Goal: Check status: Check status

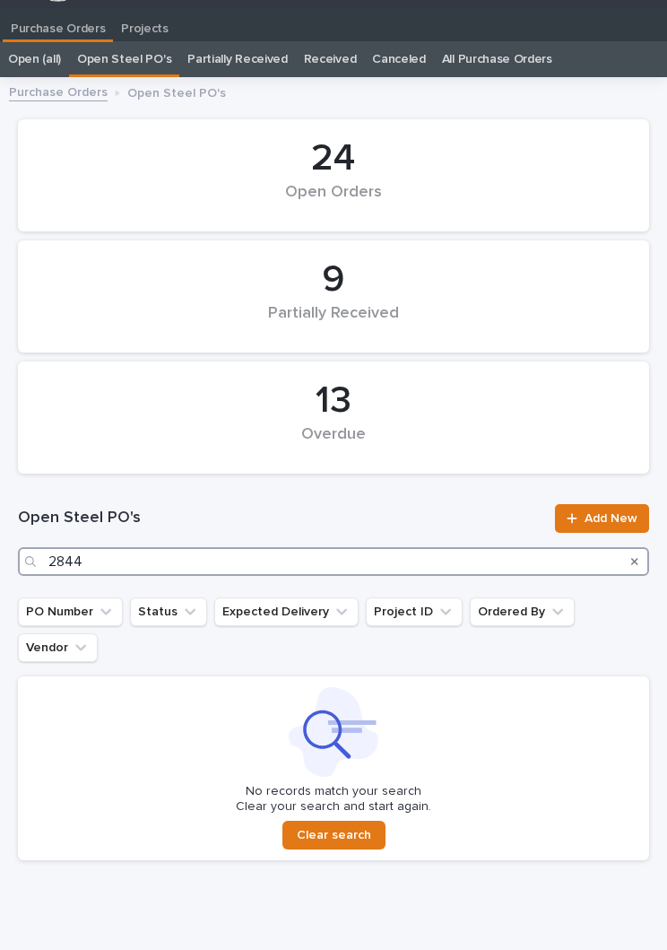
click at [336, 549] on input "2844" at bounding box center [334, 561] width 632 height 29
click at [545, 563] on input "2844" at bounding box center [334, 561] width 632 height 29
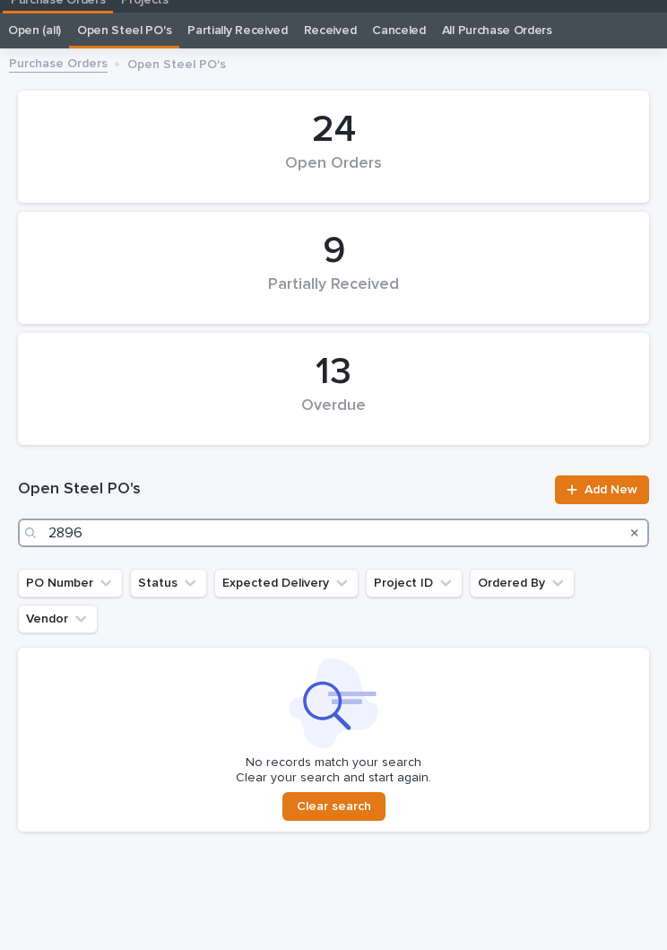
scroll to position [56, 0]
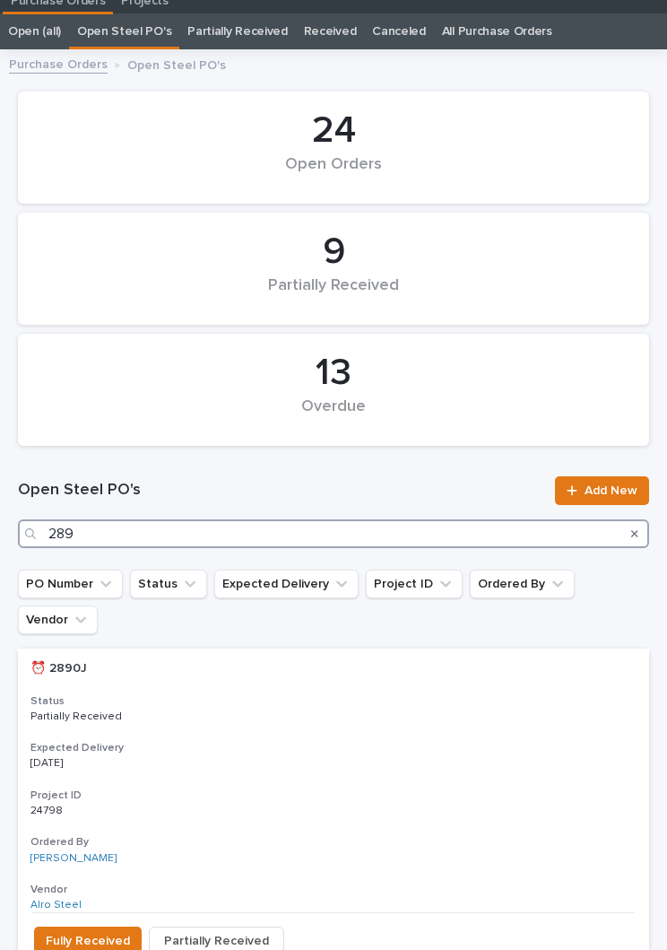
type input "2893"
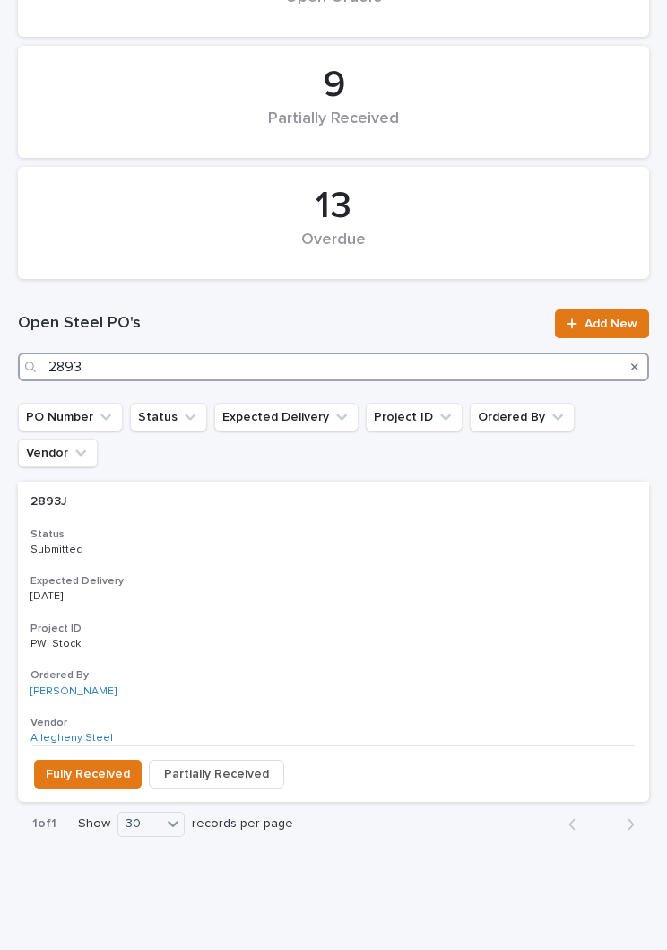
scroll to position [220, 0]
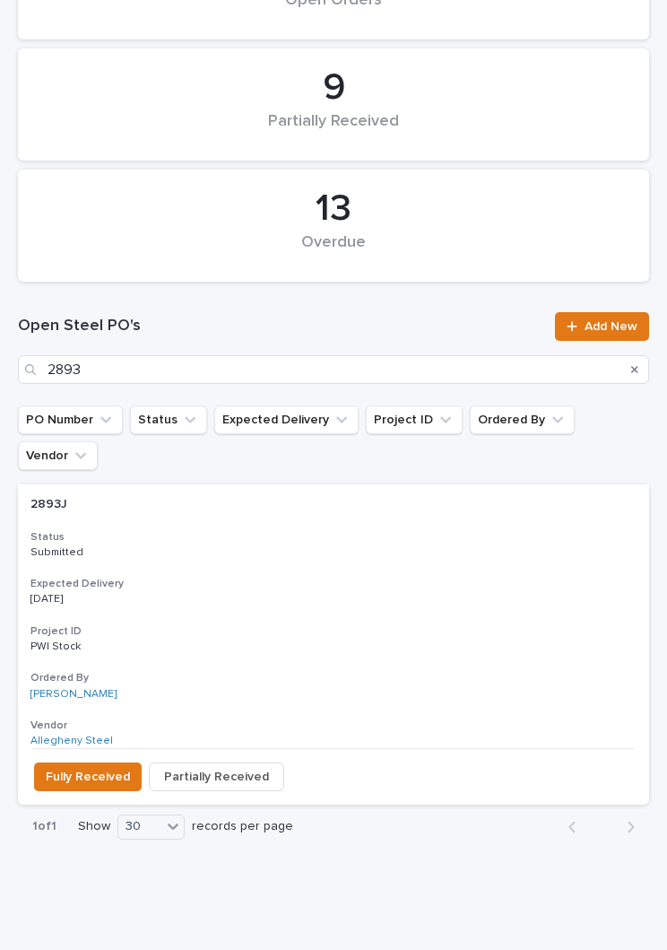
click at [407, 522] on div "2893J 2893J Status Submitted Expected Delivery [DATE] Project ID PWI Stock PWI …" at bounding box center [334, 616] width 632 height 264
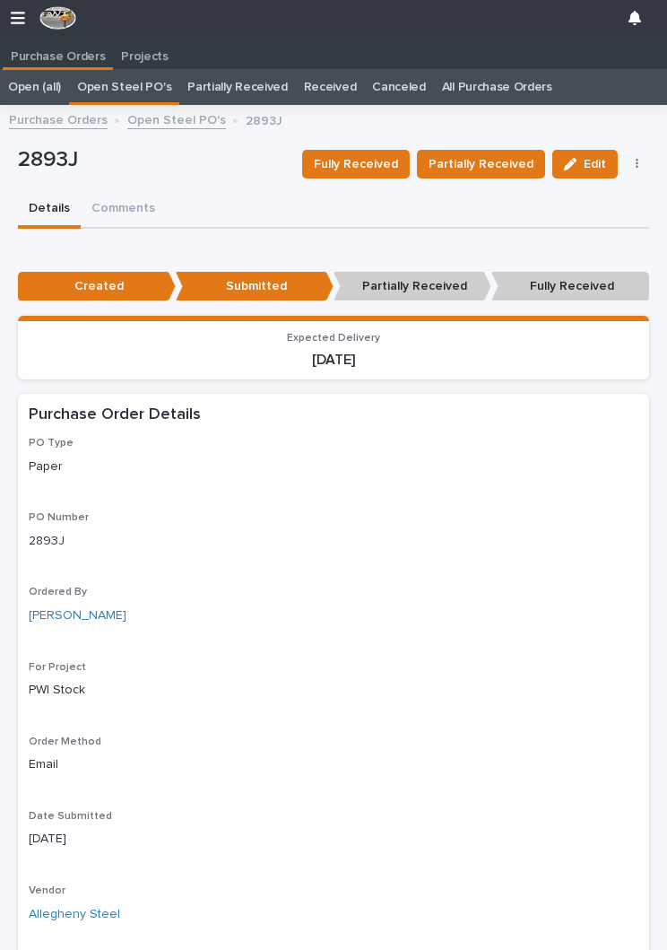
click at [384, 166] on span "Fully Received" at bounding box center [356, 164] width 84 height 22
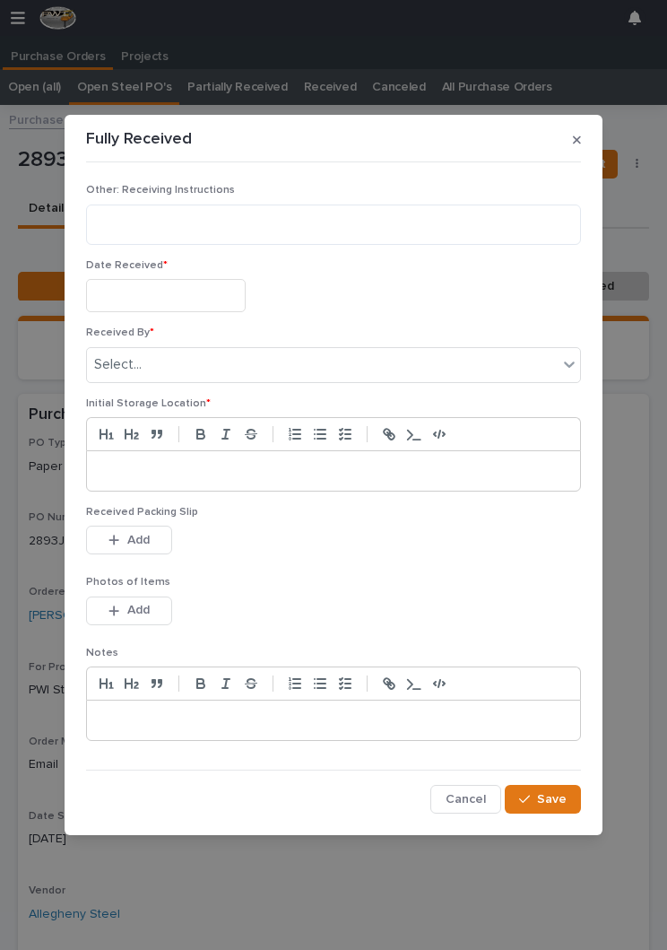
click at [170, 289] on input "text" at bounding box center [166, 295] width 160 height 33
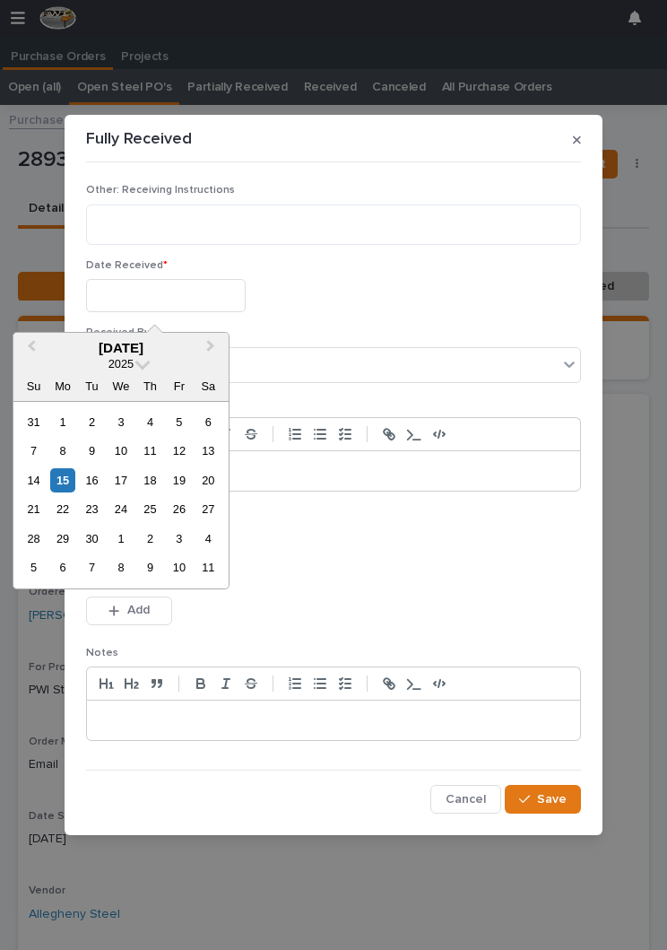
click at [61, 482] on div "15" at bounding box center [62, 480] width 24 height 24
type input "**********"
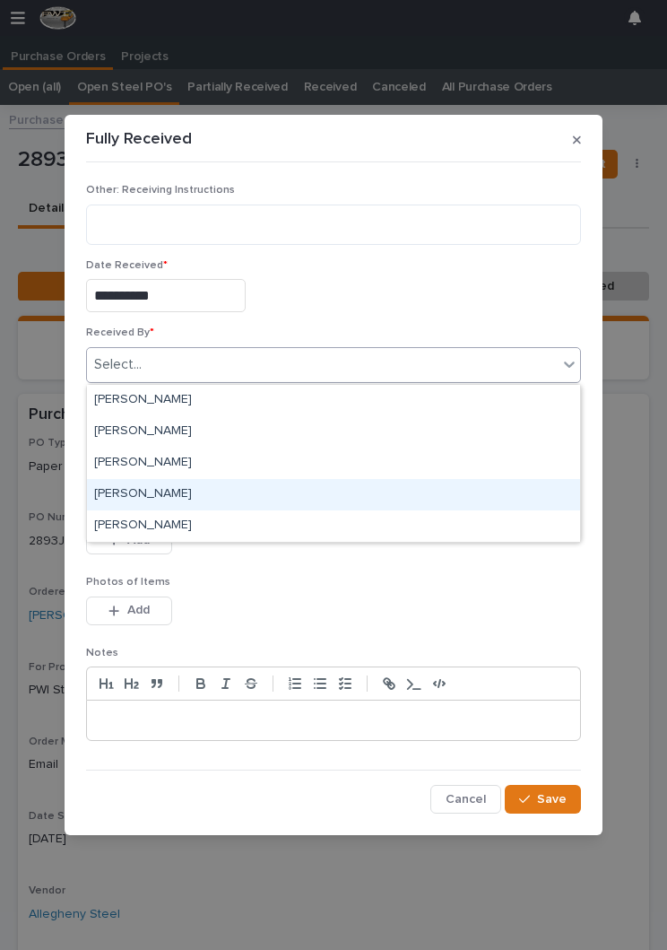
click at [198, 490] on div "[PERSON_NAME]" at bounding box center [333, 494] width 493 height 31
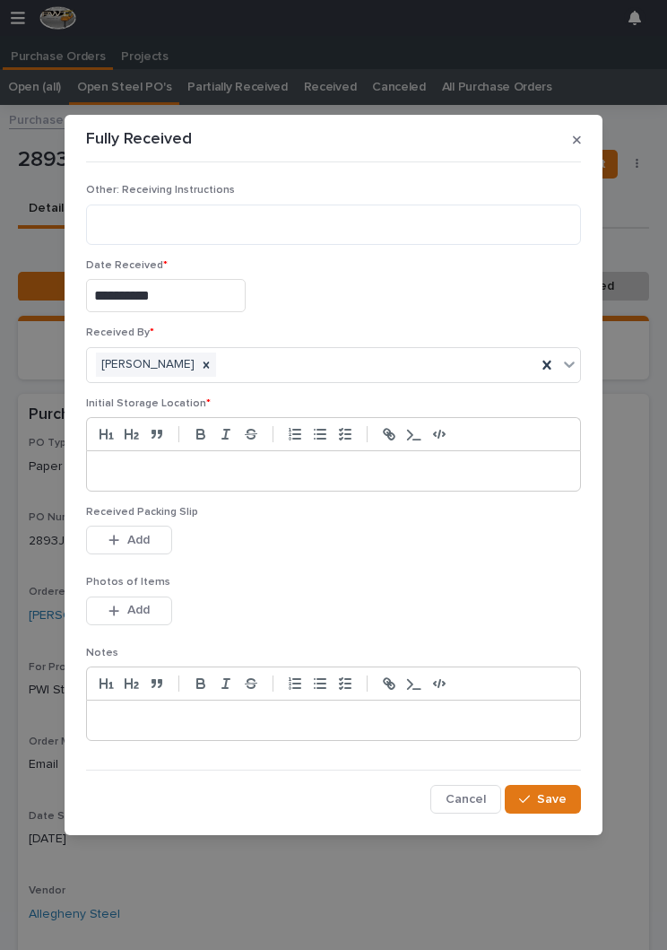
click at [261, 472] on p at bounding box center [333, 471] width 467 height 18
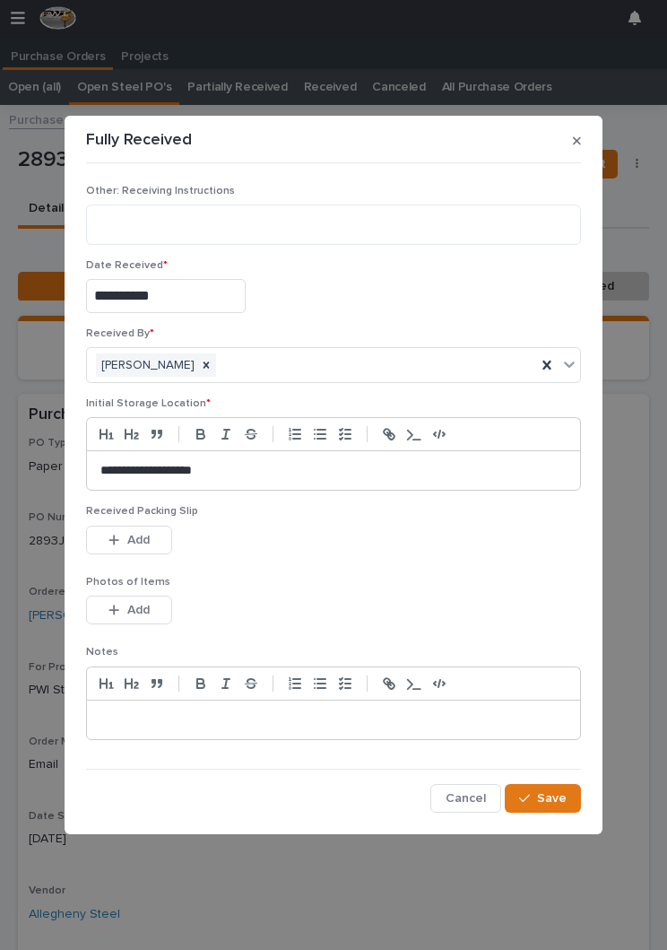
click at [314, 567] on div "Received Packing Slip This file cannot be opened Download File Add" at bounding box center [333, 540] width 495 height 70
click at [135, 554] on button "Add" at bounding box center [129, 540] width 86 height 29
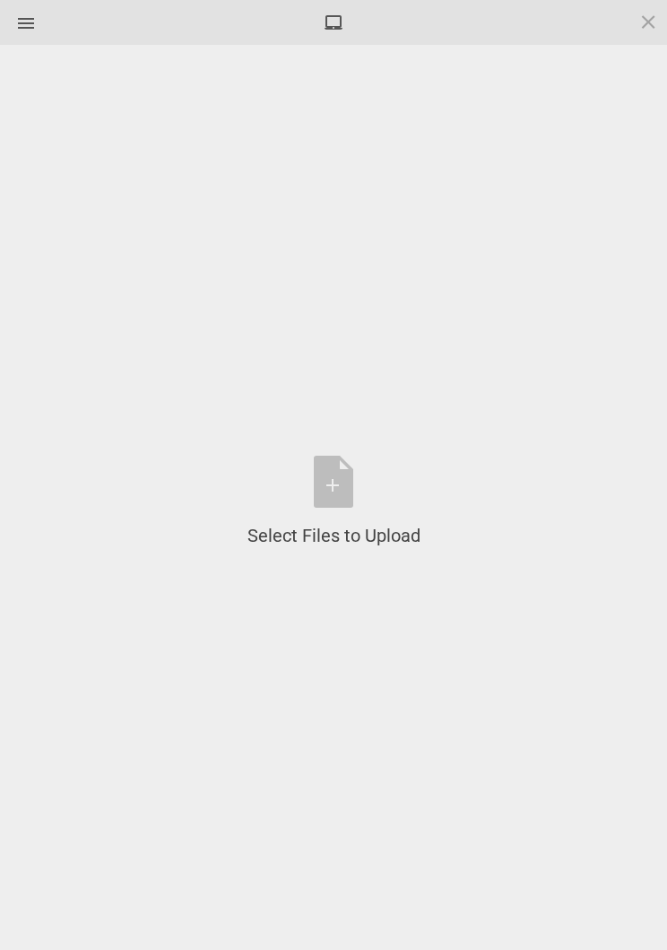
click at [350, 498] on div "Select Files to Upload or Drag and Drop, Copy and Paste Files" at bounding box center [334, 502] width 173 height 92
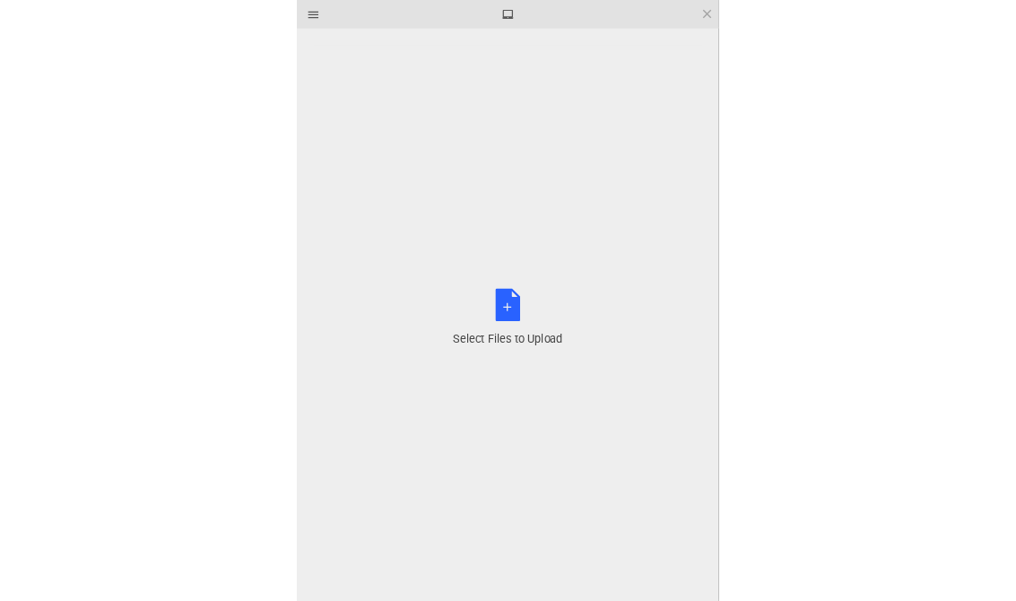
scroll to position [69, 0]
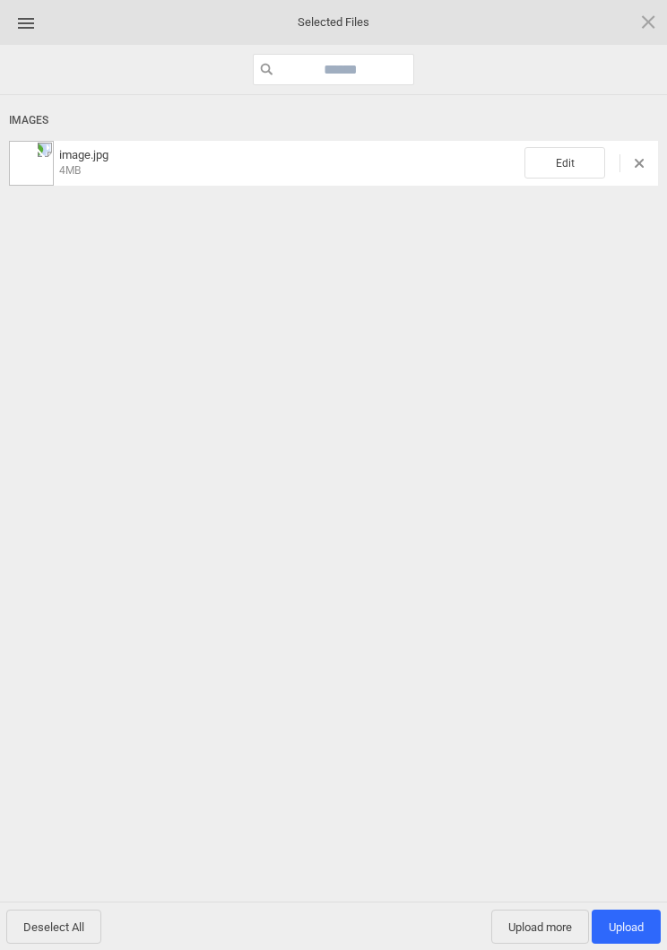
click at [576, 149] on span "Edit" at bounding box center [565, 162] width 81 height 31
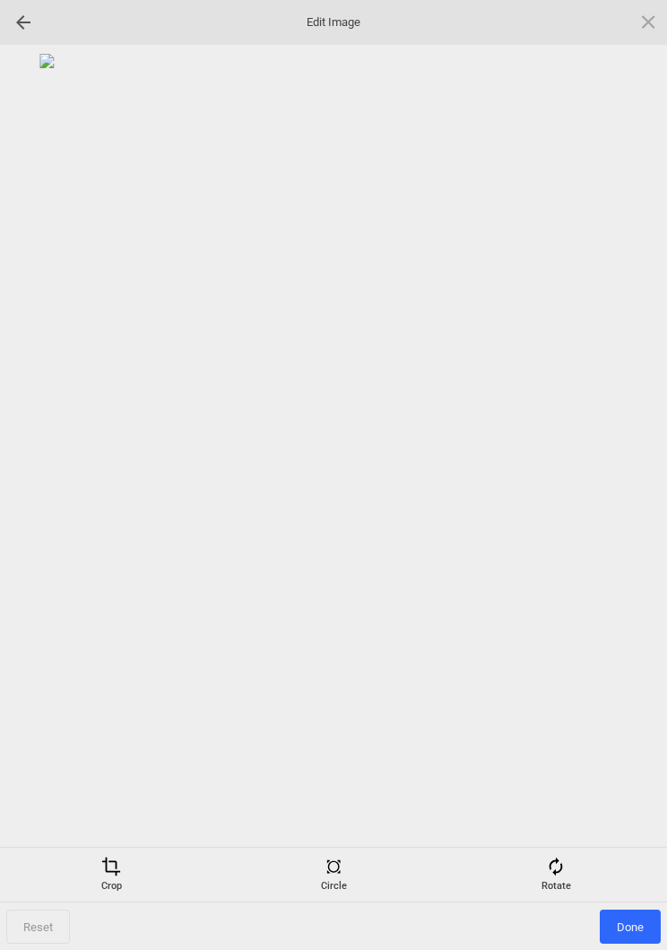
click at [562, 863] on span at bounding box center [556, 867] width 20 height 20
click at [640, 467] on div at bounding box center [627, 475] width 45 height 45
click at [639, 467] on div at bounding box center [627, 475] width 45 height 45
click at [634, 478] on div at bounding box center [627, 475] width 45 height 45
click at [631, 467] on div at bounding box center [627, 475] width 45 height 45
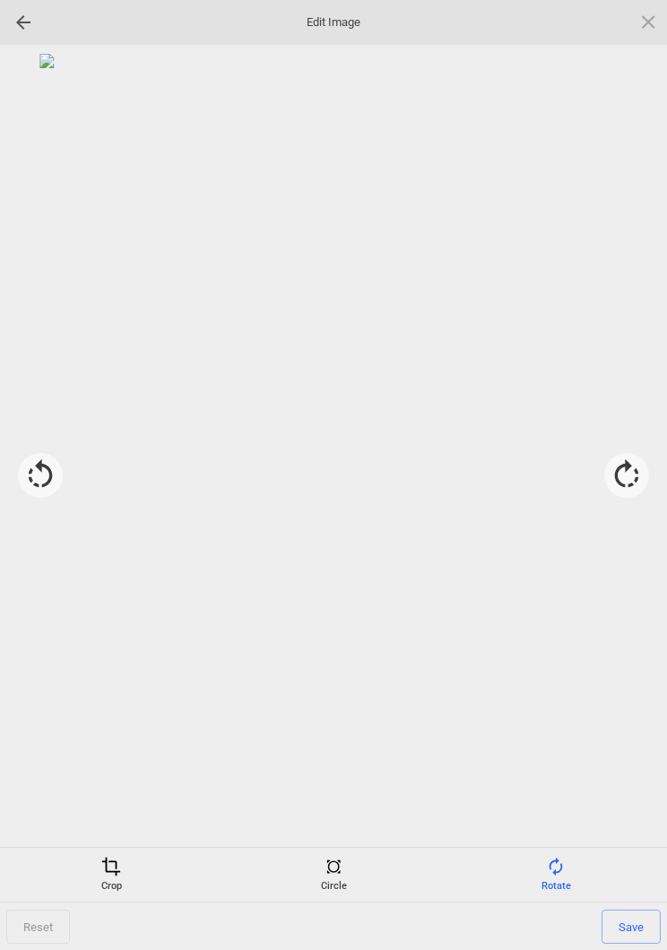
click at [103, 873] on span at bounding box center [111, 867] width 20 height 20
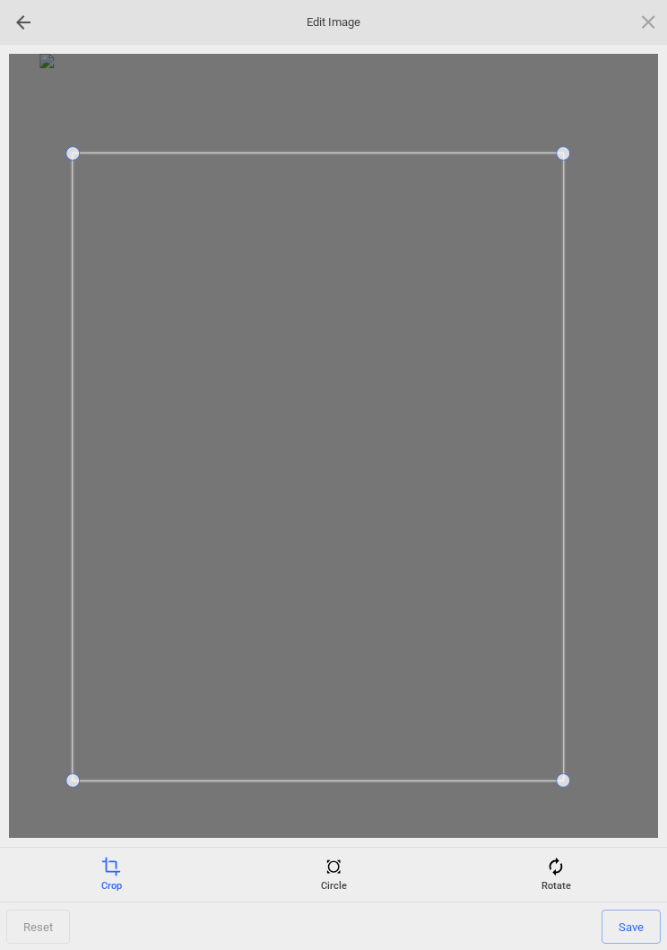
click at [632, 921] on span "Save" at bounding box center [631, 927] width 59 height 34
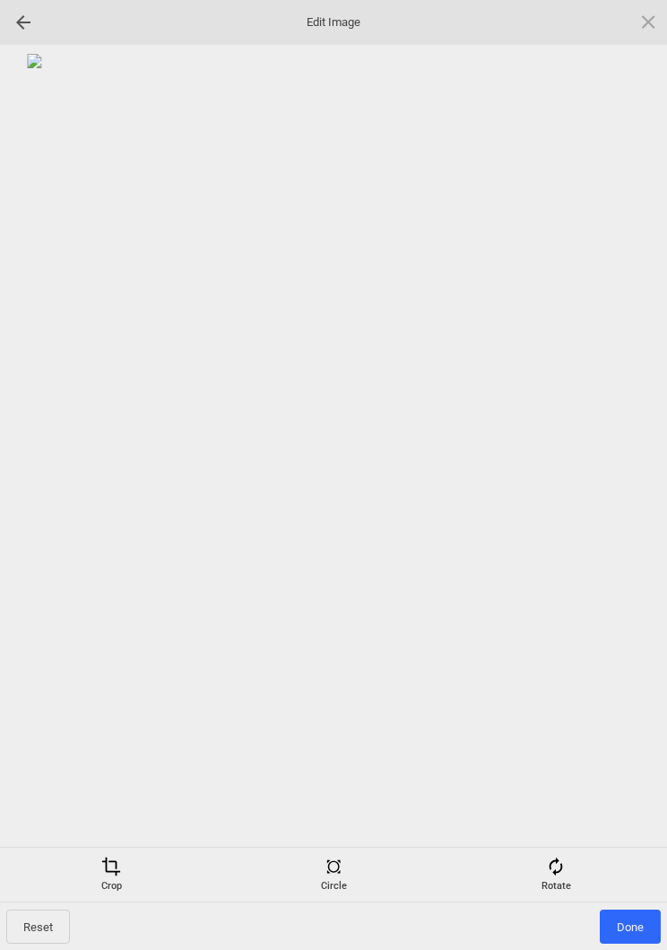
click at [632, 913] on span "Done" at bounding box center [630, 927] width 61 height 34
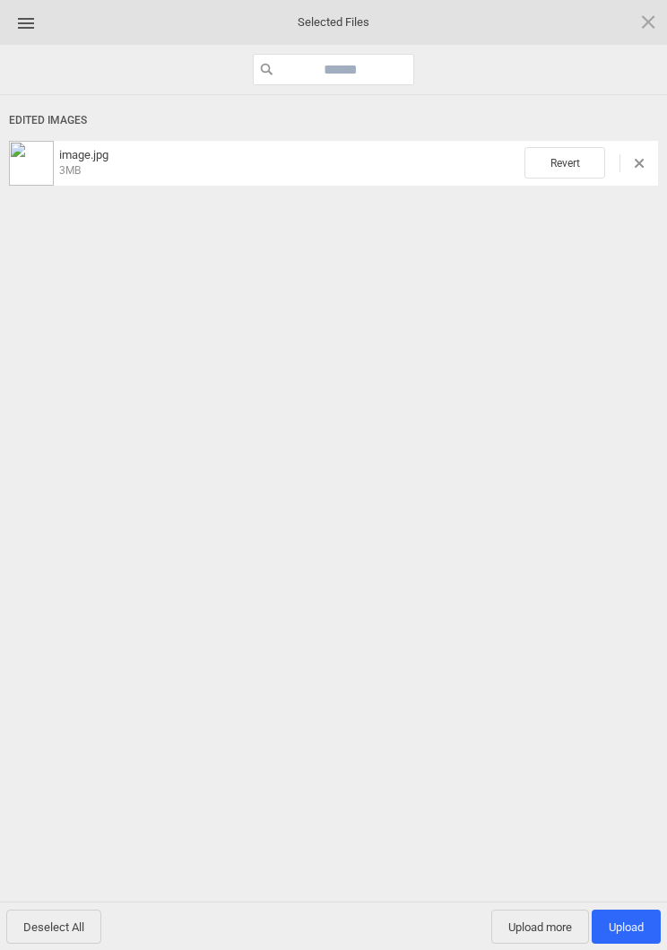
click at [632, 921] on span "Upload 1" at bounding box center [626, 926] width 35 height 13
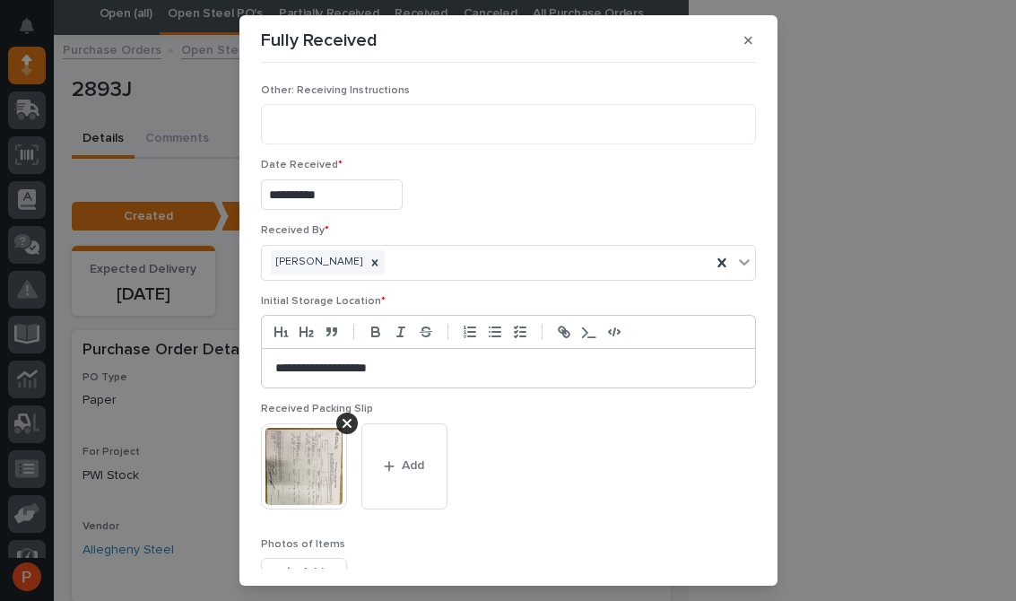
scroll to position [57, 0]
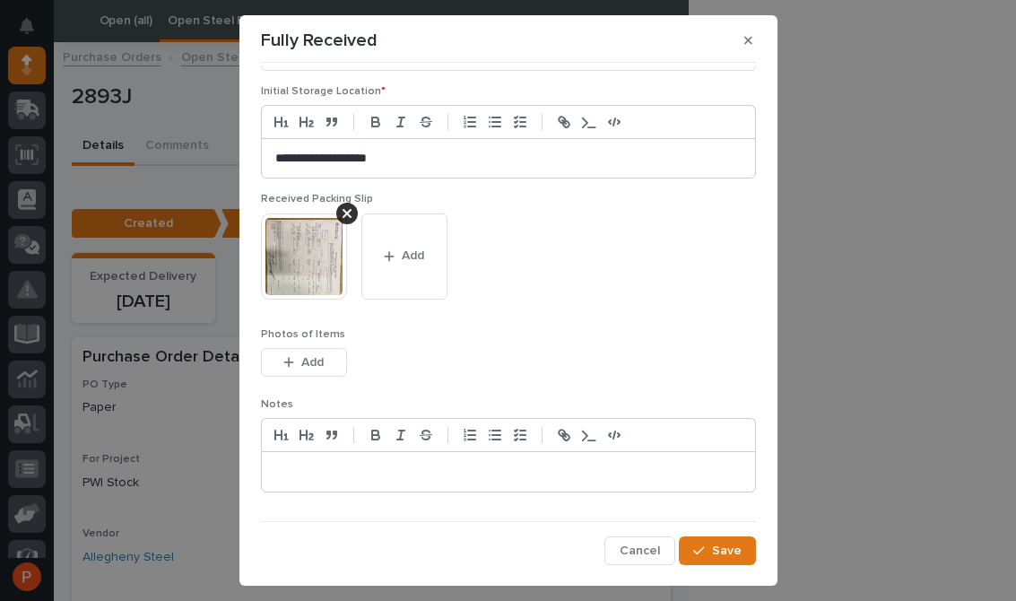
click at [667, 536] on button "Save" at bounding box center [717, 550] width 76 height 29
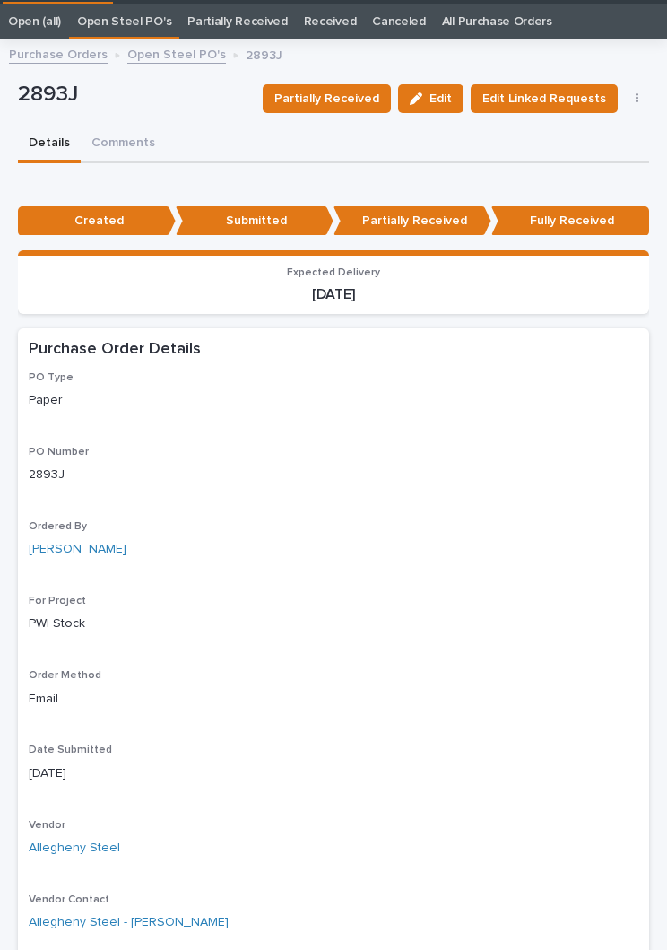
scroll to position [69, 0]
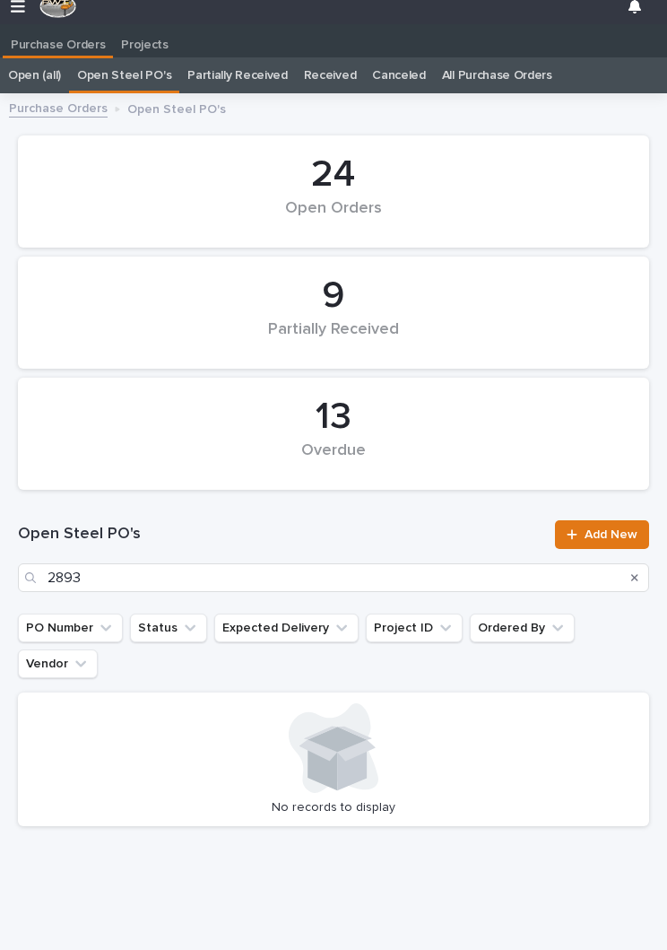
scroll to position [28, 0]
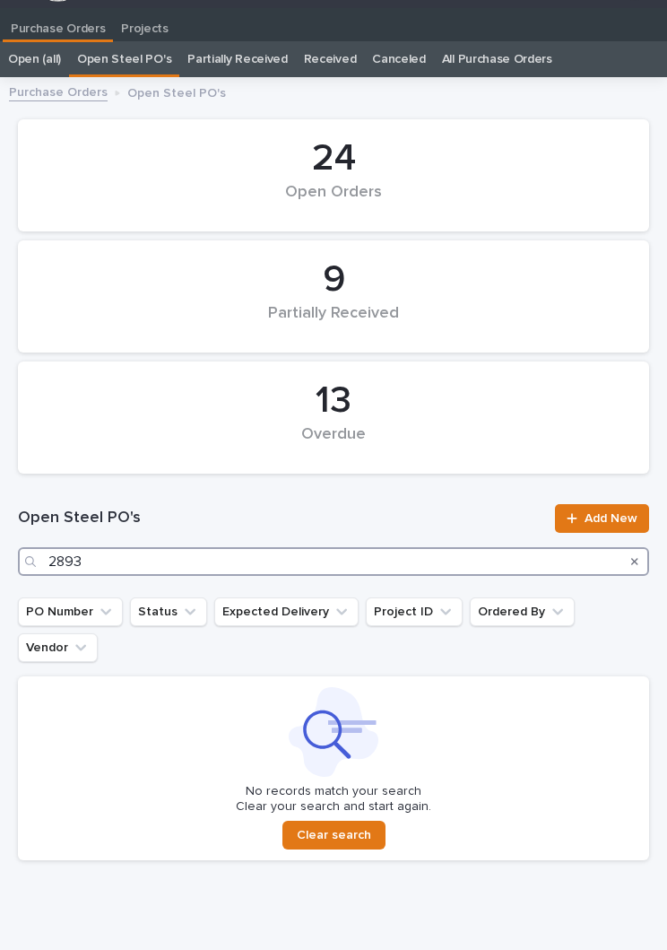
click at [204, 569] on input "2893" at bounding box center [334, 561] width 632 height 29
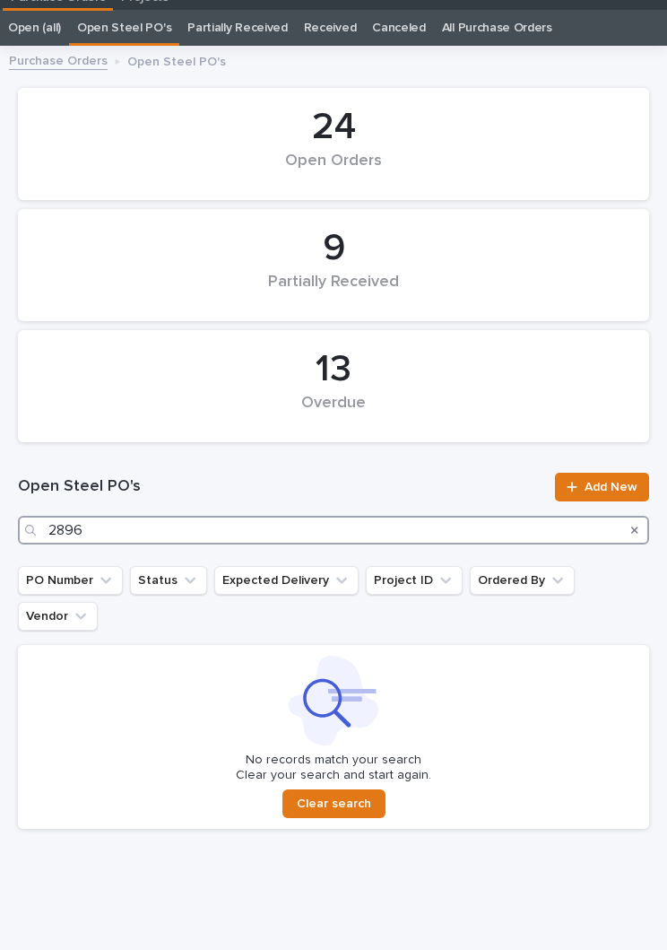
scroll to position [56, 0]
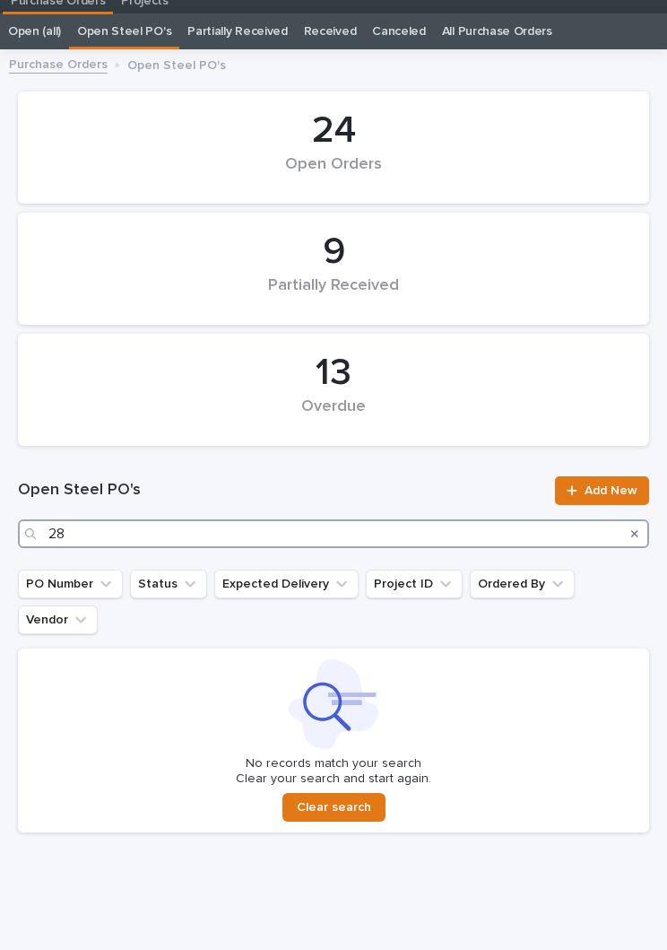
type input "2"
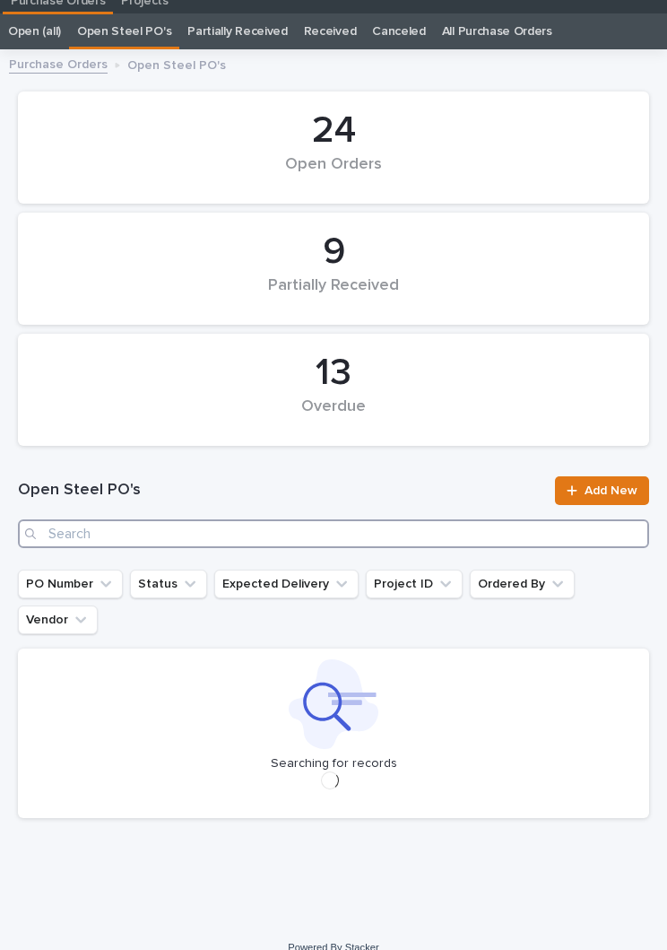
scroll to position [28, 0]
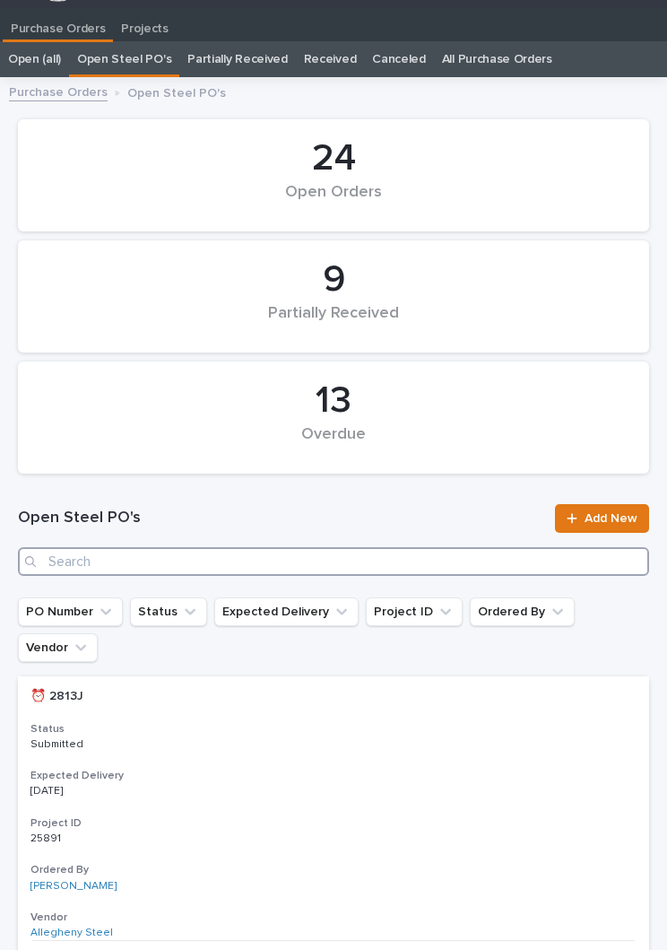
click at [308, 560] on input "Search" at bounding box center [334, 561] width 632 height 29
type input "W"
type input "2904"
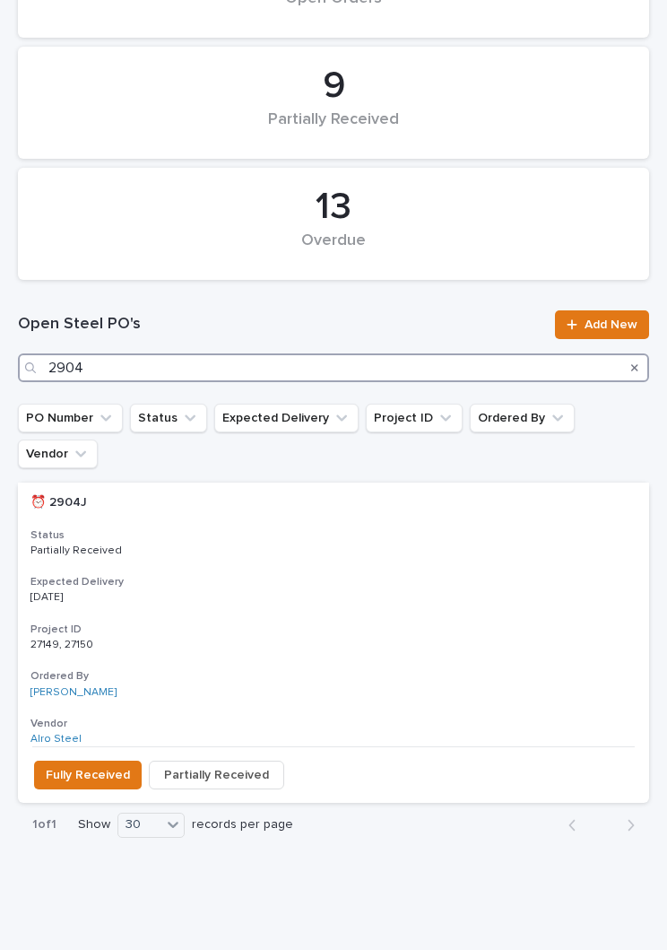
scroll to position [220, 0]
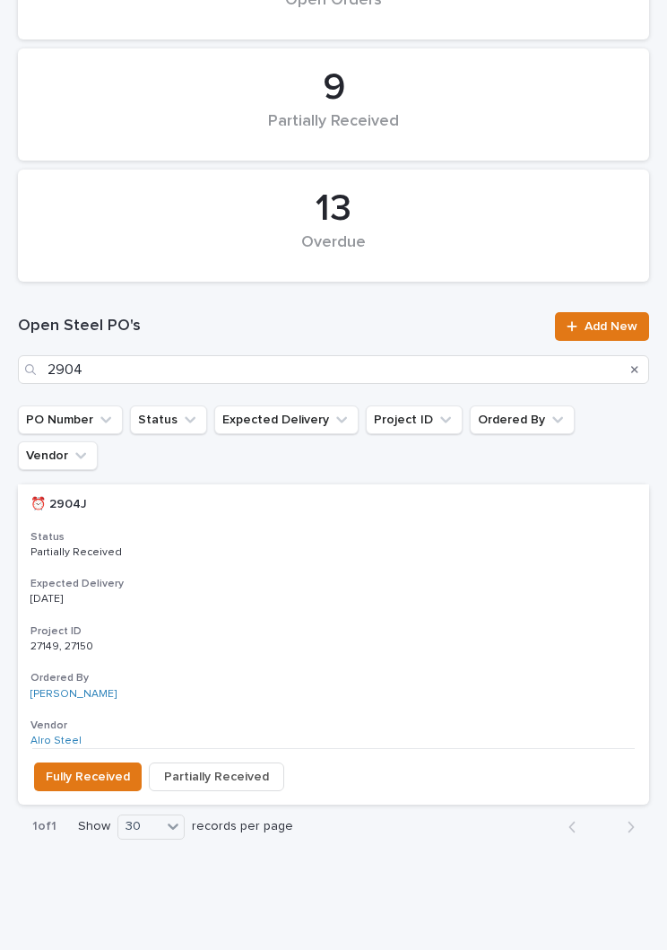
click at [340, 530] on div "⏰ 2904J ⏰ 2904J Status Partially Received Expected Delivery [DATE] Project ID 2…" at bounding box center [334, 616] width 632 height 264
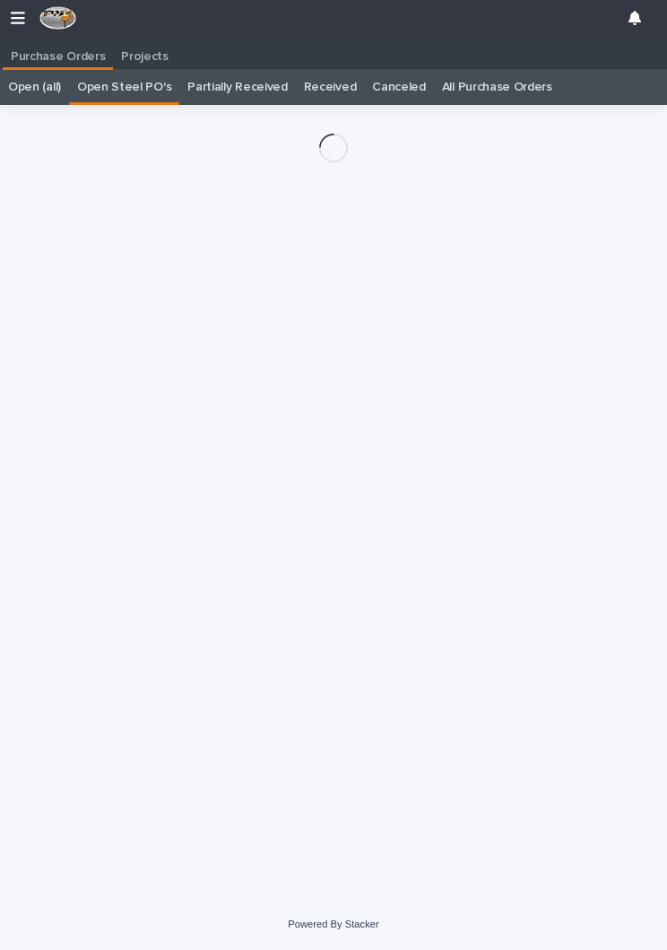
scroll to position [28, 0]
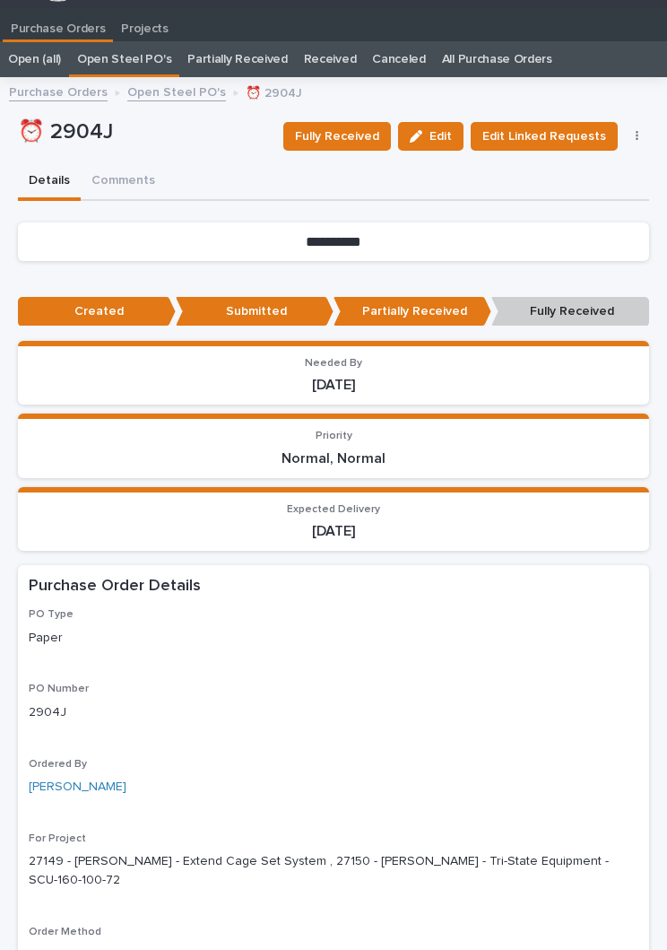
click at [353, 140] on span "Fully Received" at bounding box center [337, 137] width 84 height 22
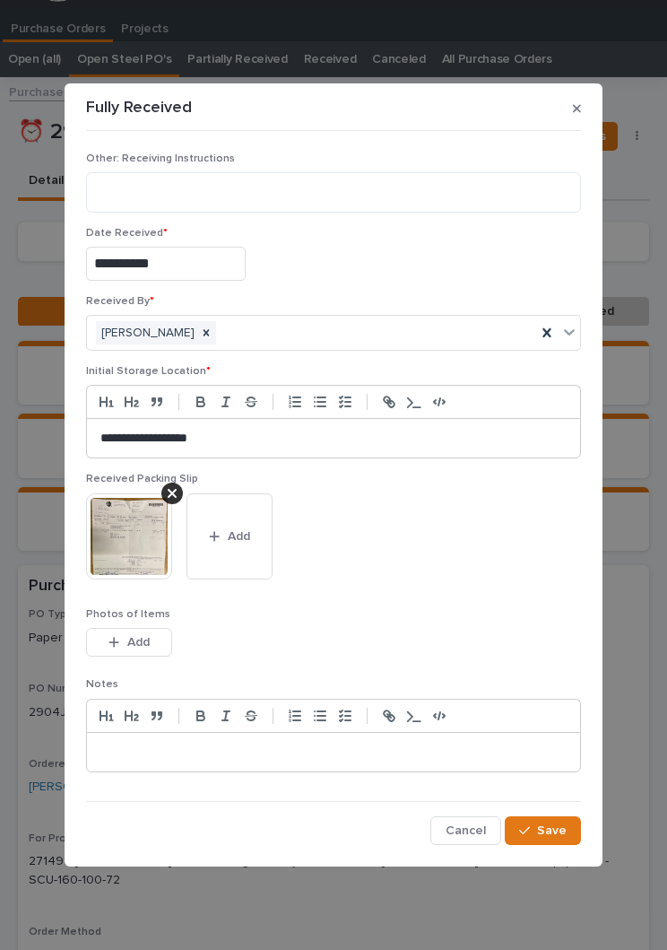
click at [249, 540] on span "Add" at bounding box center [239, 536] width 22 height 16
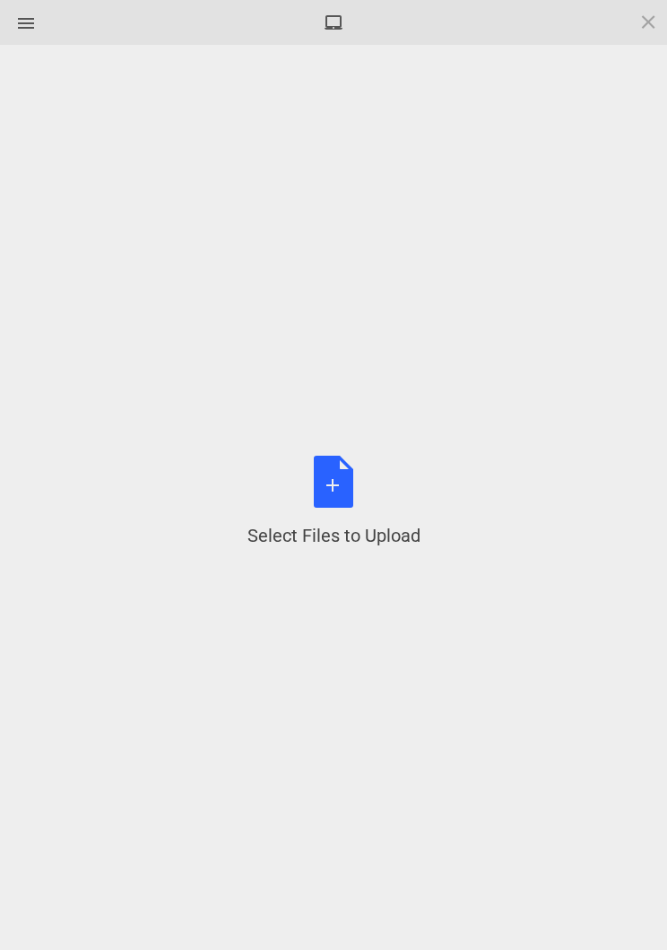
click at [341, 481] on div "Select Files to Upload or Drag and Drop, Copy and Paste Files" at bounding box center [334, 502] width 173 height 92
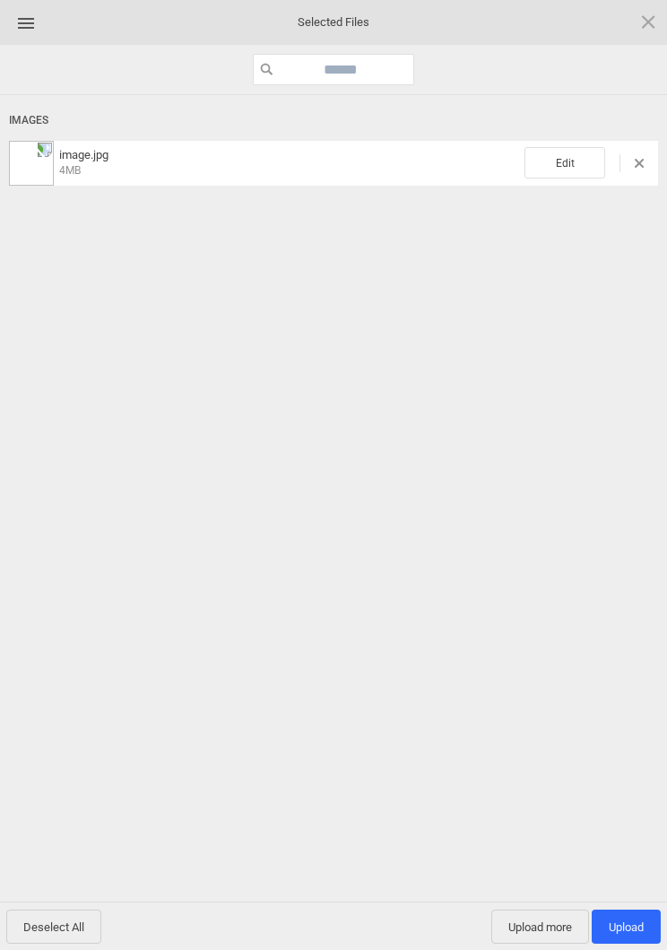
click at [569, 164] on span "Edit" at bounding box center [565, 162] width 81 height 31
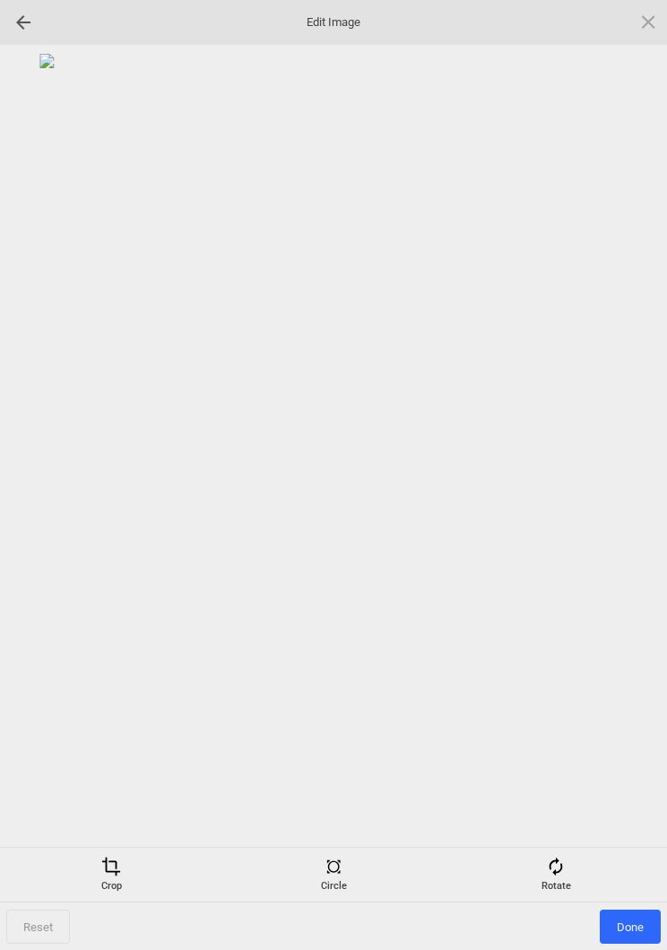
click at [562, 868] on span at bounding box center [556, 867] width 20 height 20
click at [627, 458] on div at bounding box center [627, 475] width 45 height 45
click at [623, 478] on div at bounding box center [627, 475] width 45 height 45
click at [626, 475] on div at bounding box center [627, 475] width 45 height 45
click at [622, 467] on div at bounding box center [627, 475] width 45 height 45
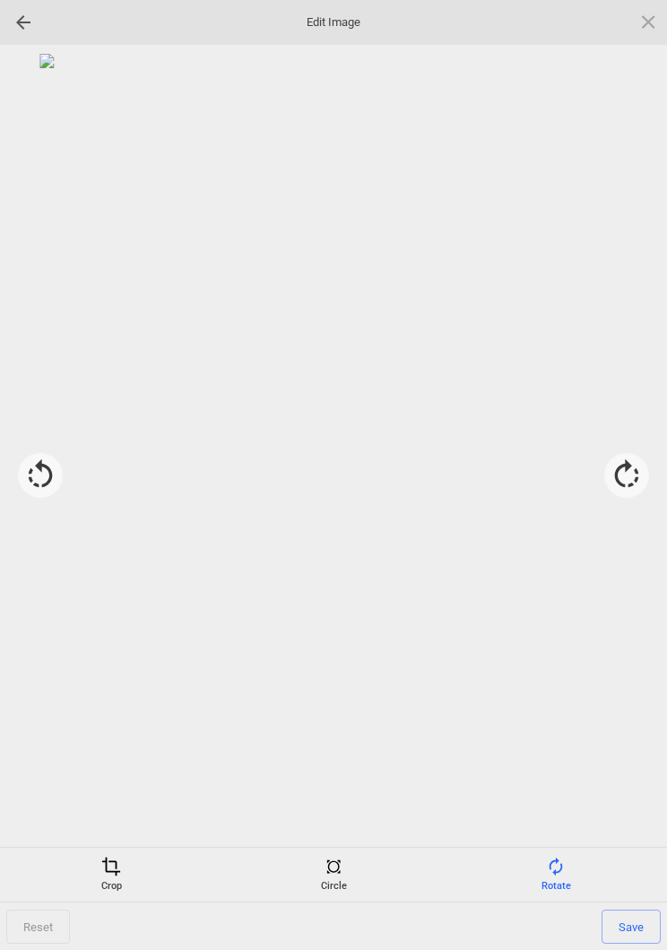
click at [117, 873] on span at bounding box center [111, 867] width 20 height 20
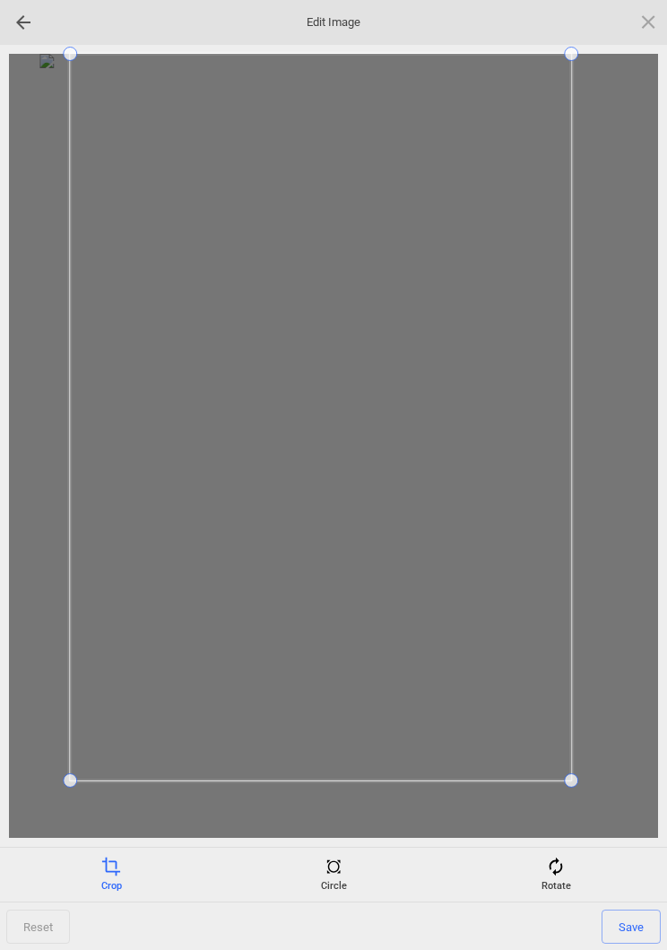
click at [31, 772] on div at bounding box center [334, 446] width 650 height 784
click at [627, 931] on span "Save" at bounding box center [631, 927] width 59 height 34
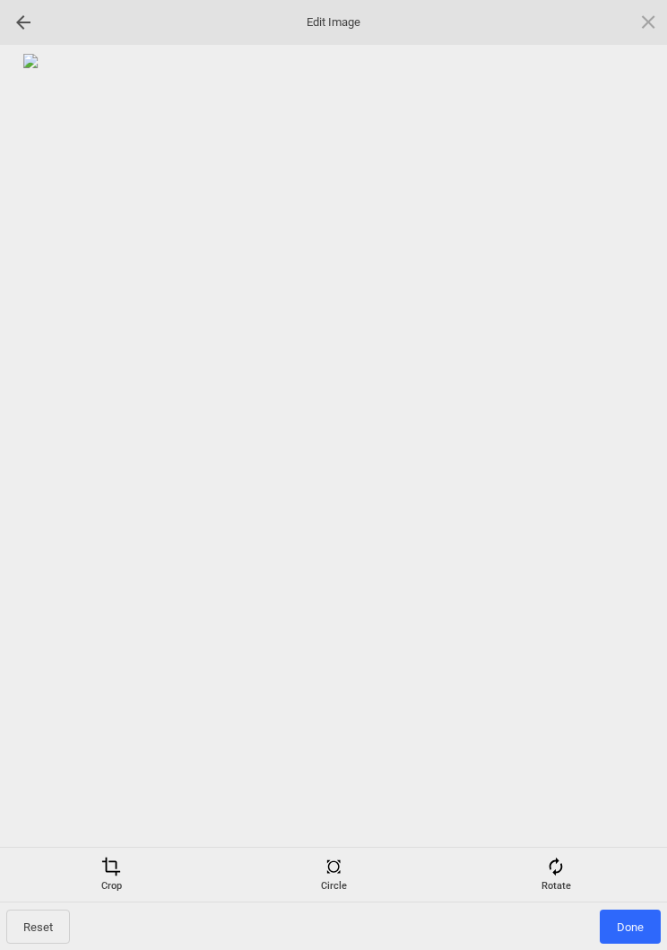
click at [626, 910] on span "Done" at bounding box center [630, 927] width 61 height 34
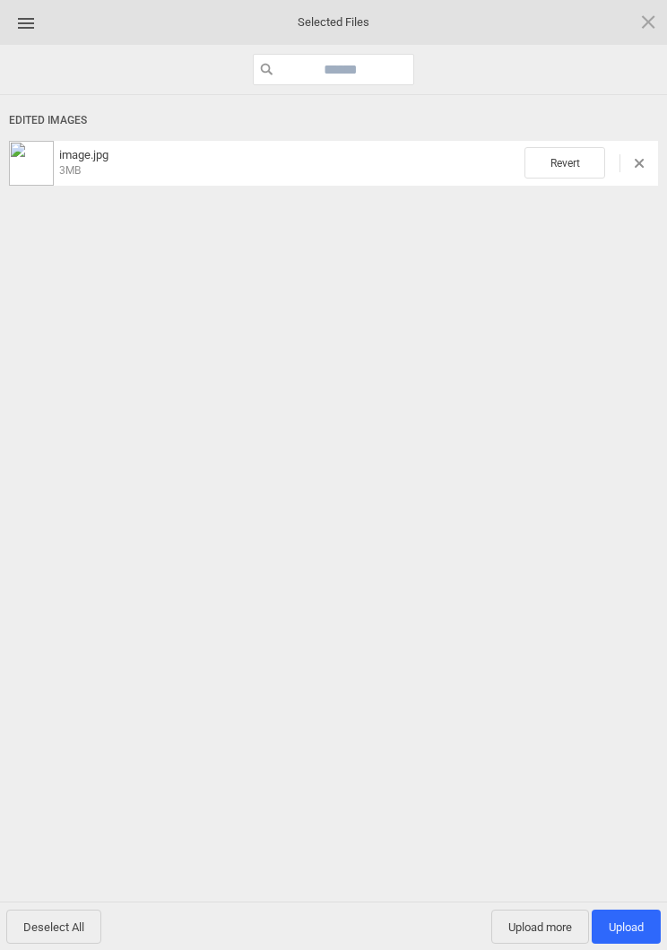
click at [545, 926] on span "Upload more" at bounding box center [541, 927] width 98 height 34
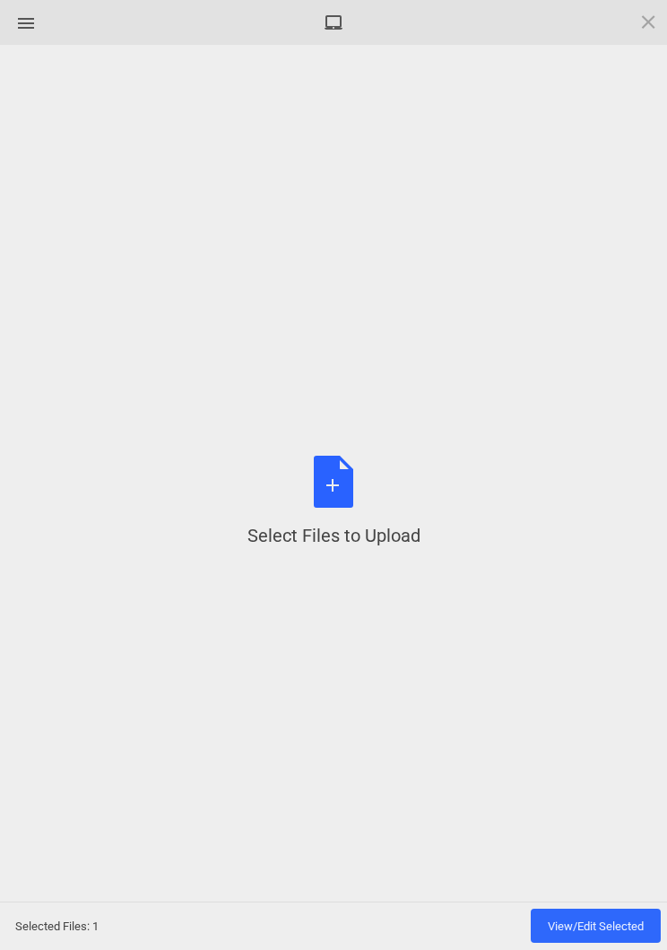
click at [328, 504] on div "Select Files to Upload or Drag and Drop, Copy and Paste Files" at bounding box center [334, 502] width 173 height 92
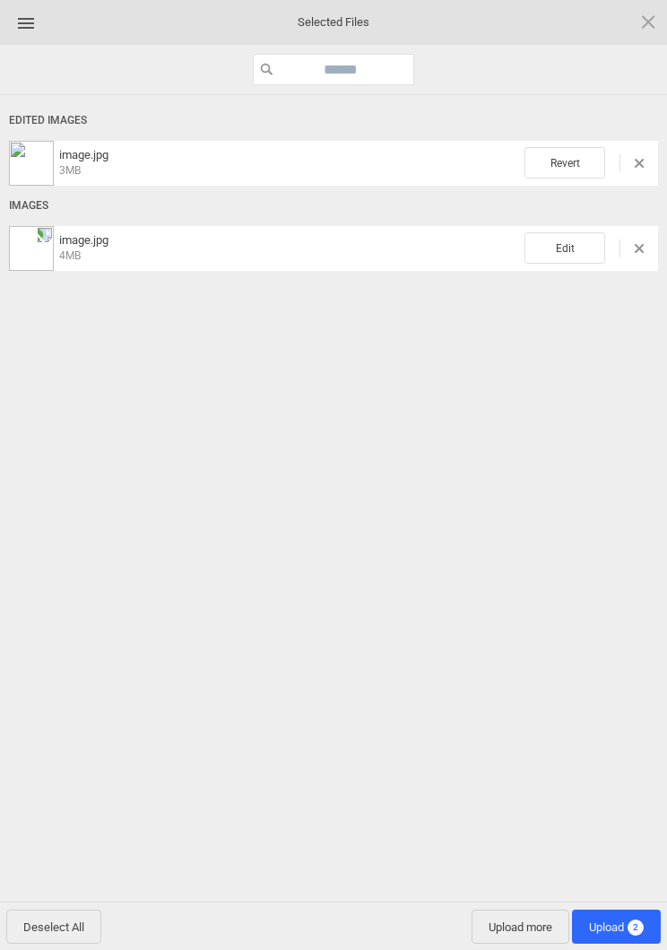
click at [566, 248] on span "Edit" at bounding box center [565, 247] width 81 height 31
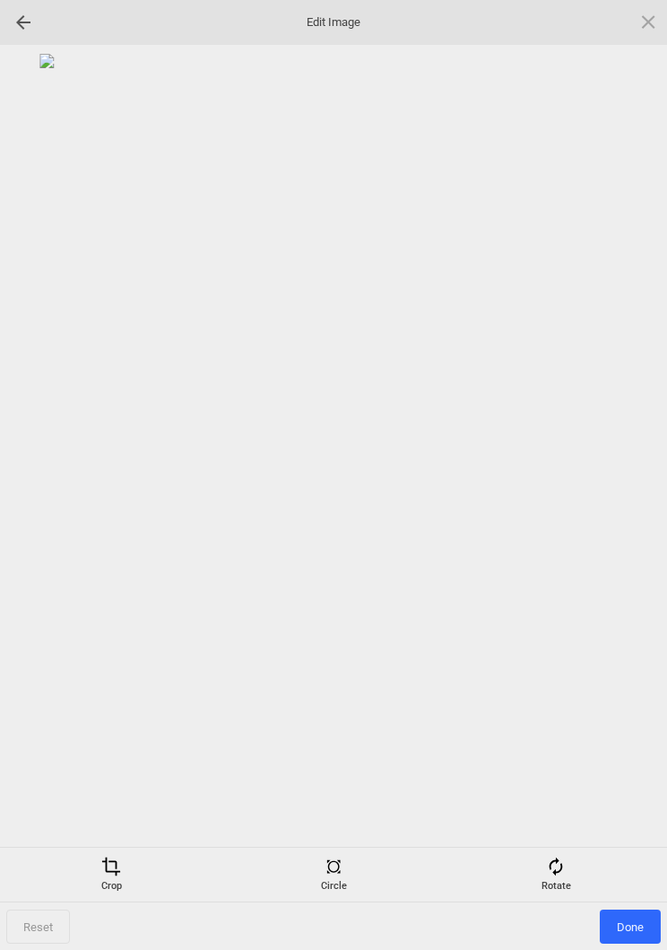
click at [564, 879] on div "Rotate" at bounding box center [556, 875] width 214 height 36
click at [636, 467] on div at bounding box center [627, 475] width 45 height 45
click at [630, 475] on div at bounding box center [627, 475] width 45 height 45
click at [626, 473] on div at bounding box center [627, 475] width 45 height 45
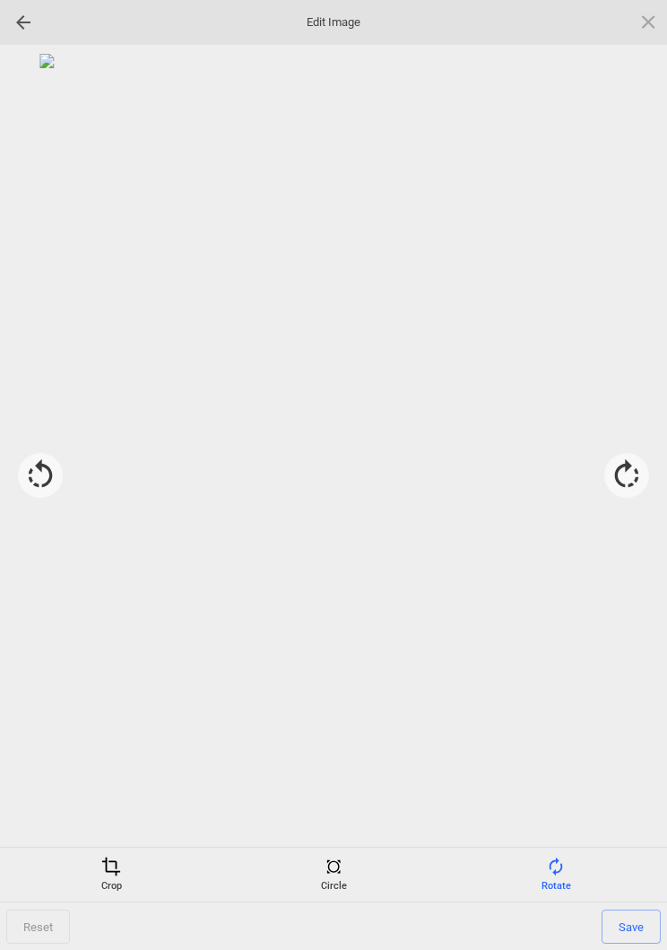
click at [115, 862] on span at bounding box center [111, 867] width 20 height 20
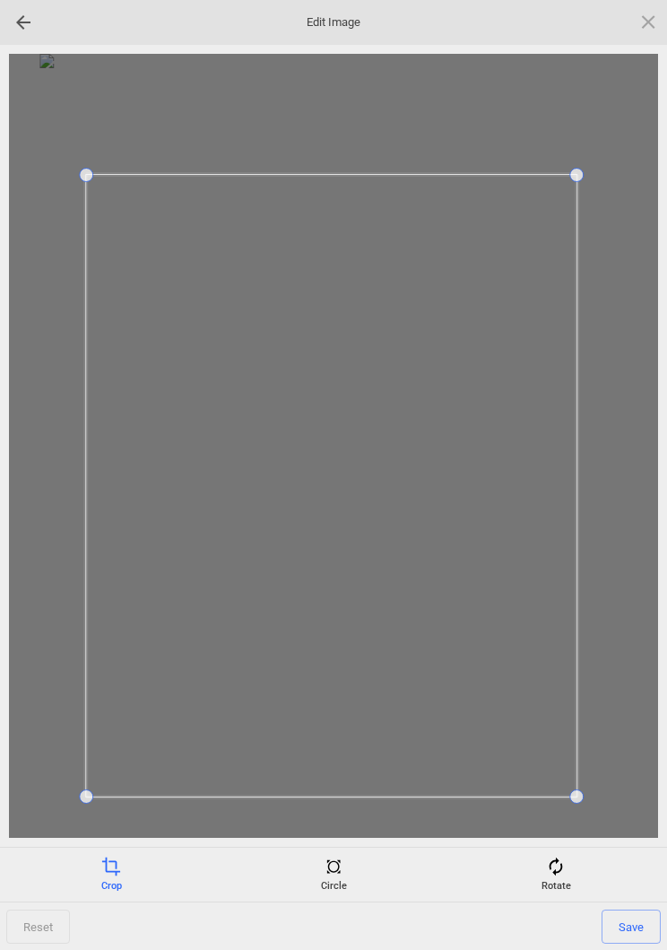
click at [636, 930] on span "Save" at bounding box center [631, 927] width 59 height 34
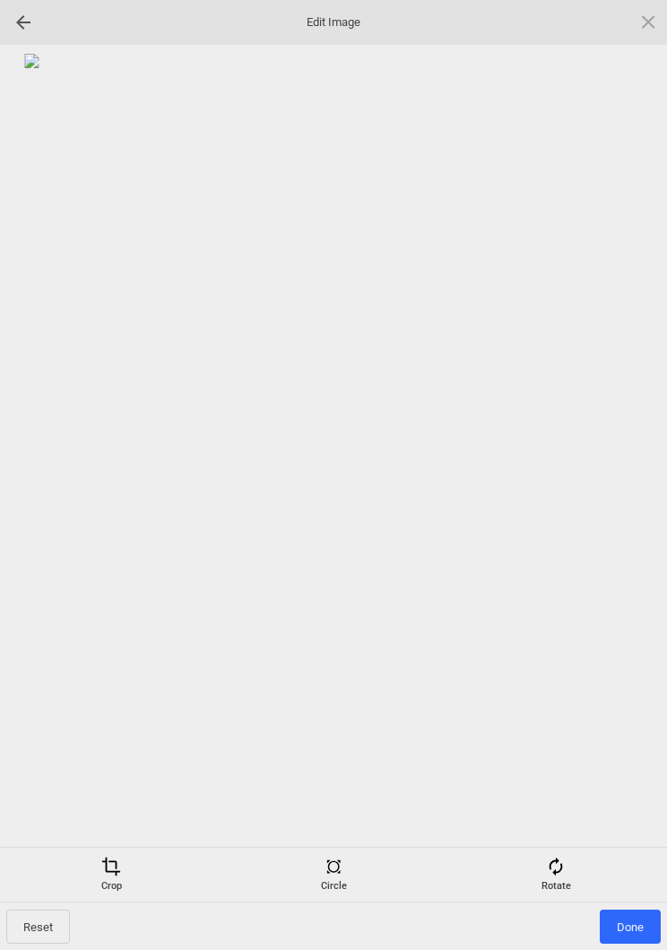
click at [633, 926] on span "Done" at bounding box center [630, 927] width 61 height 34
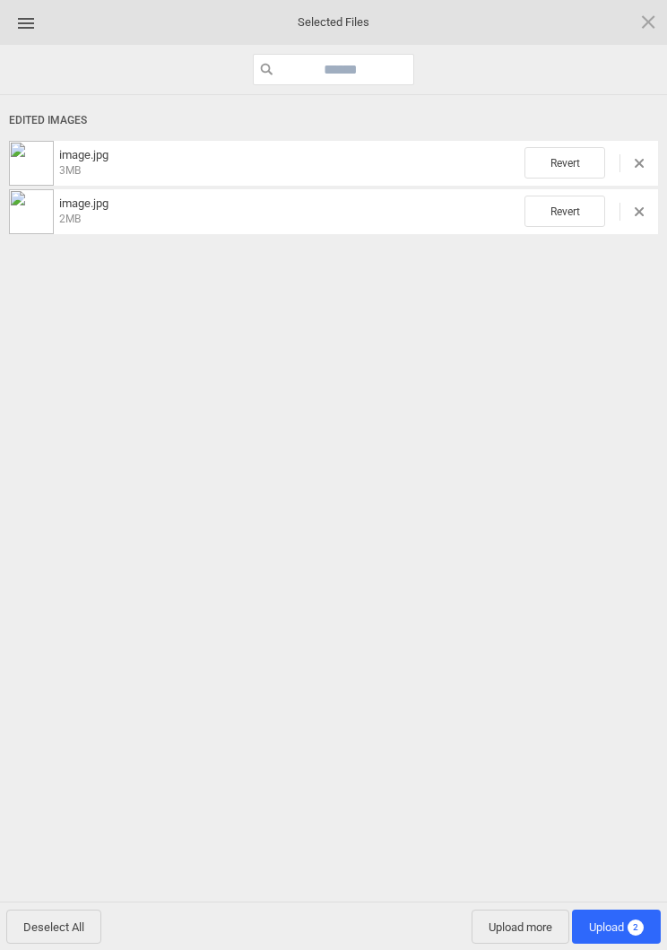
click at [620, 930] on span "Upload 2" at bounding box center [616, 926] width 55 height 13
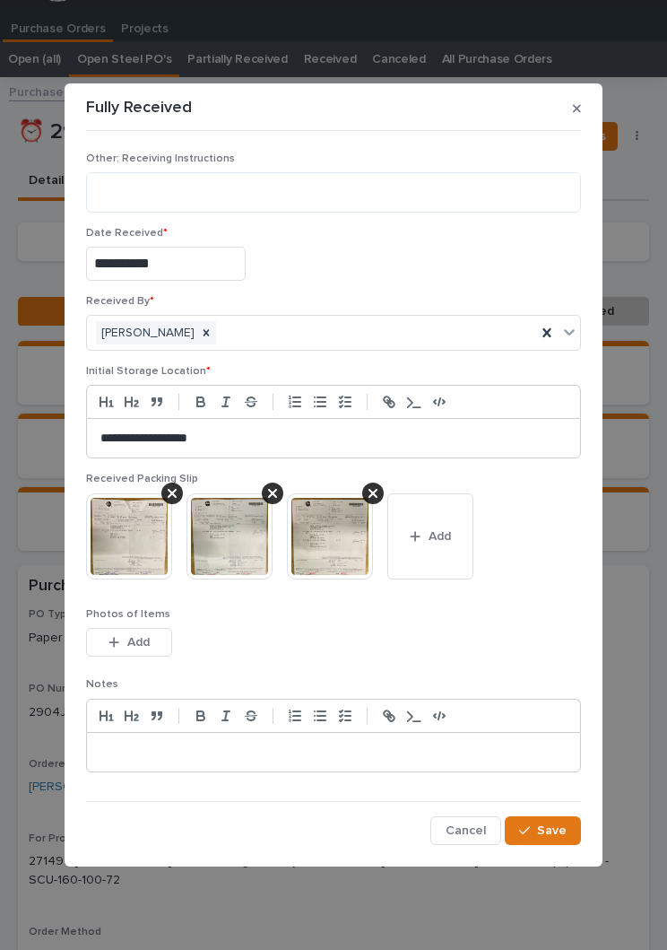
click at [558, 824] on span "Save" at bounding box center [552, 831] width 30 height 16
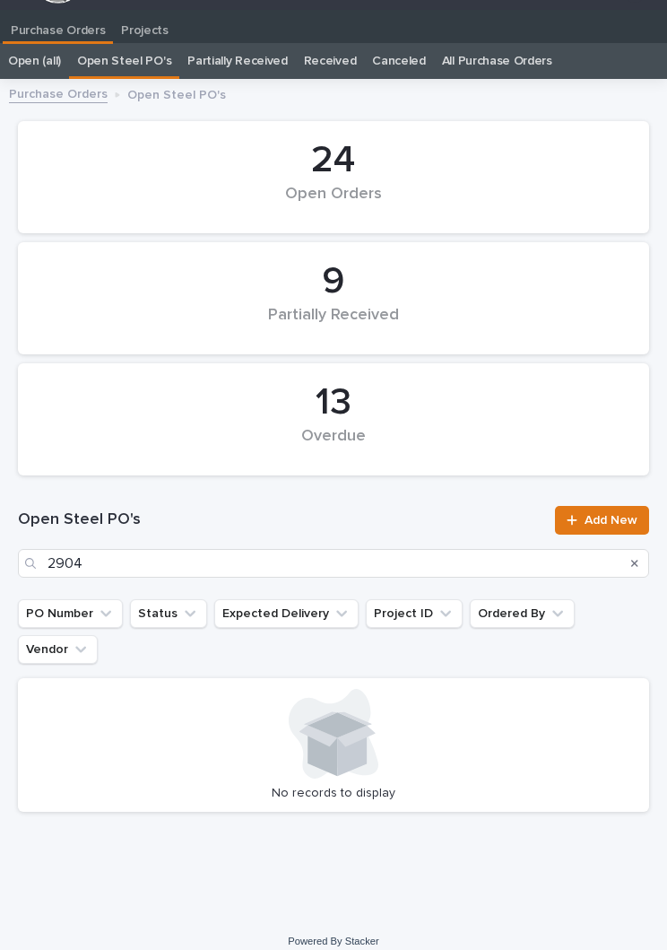
scroll to position [28, 0]
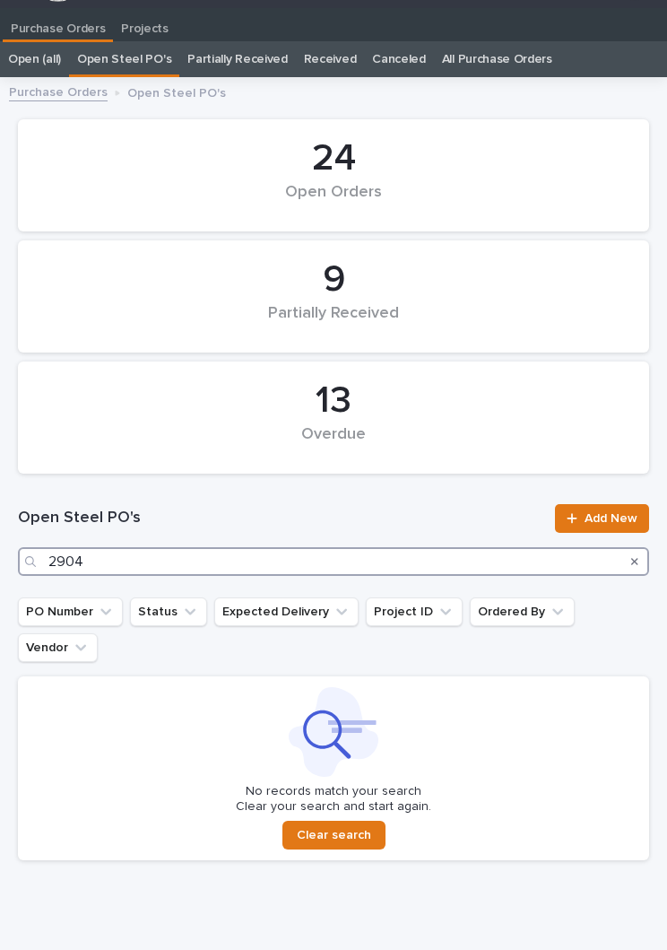
click at [231, 556] on input "2904" at bounding box center [334, 561] width 632 height 29
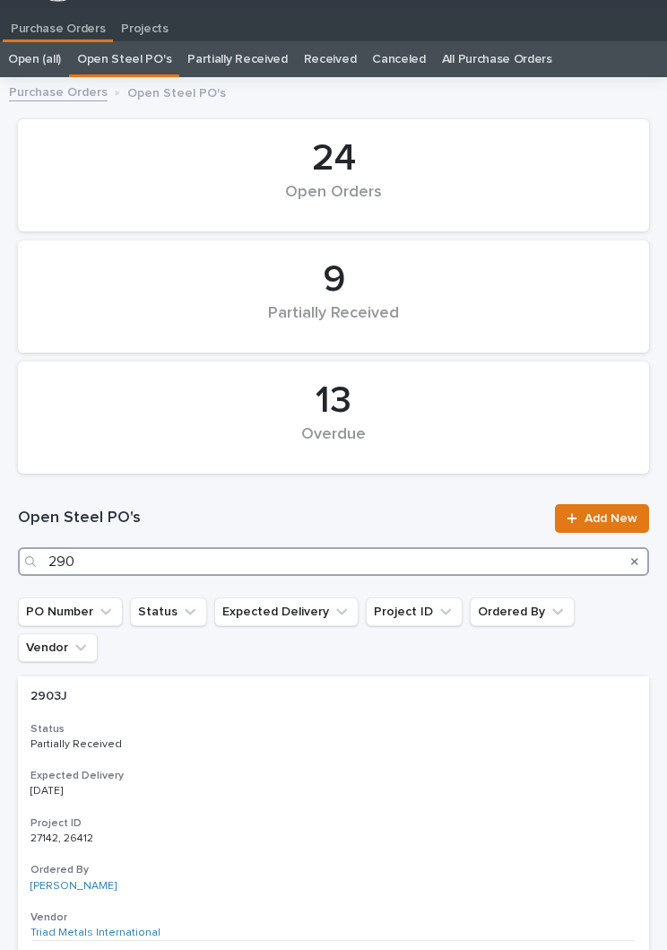
type input "2907"
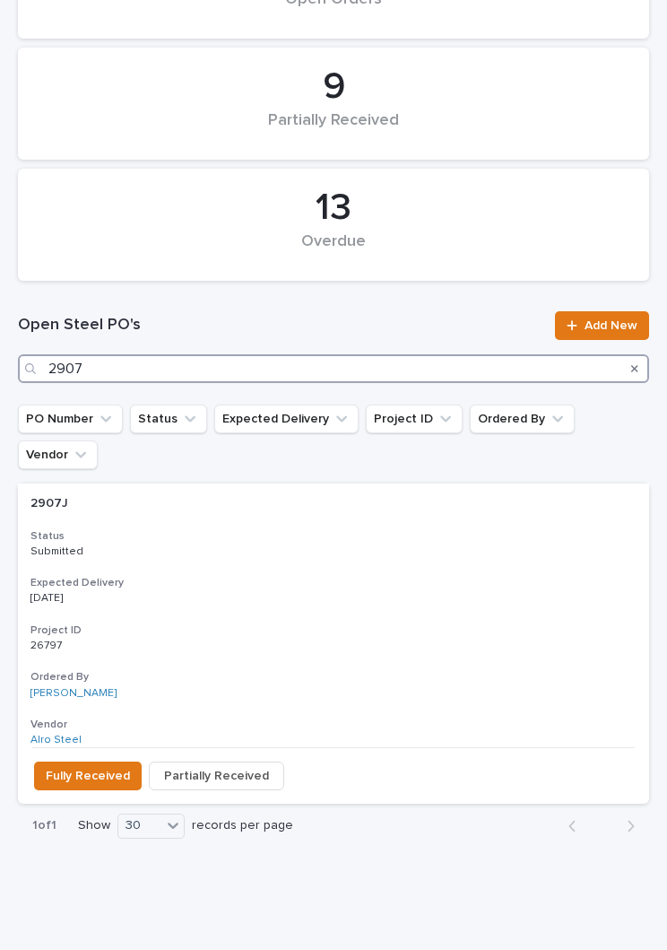
scroll to position [220, 0]
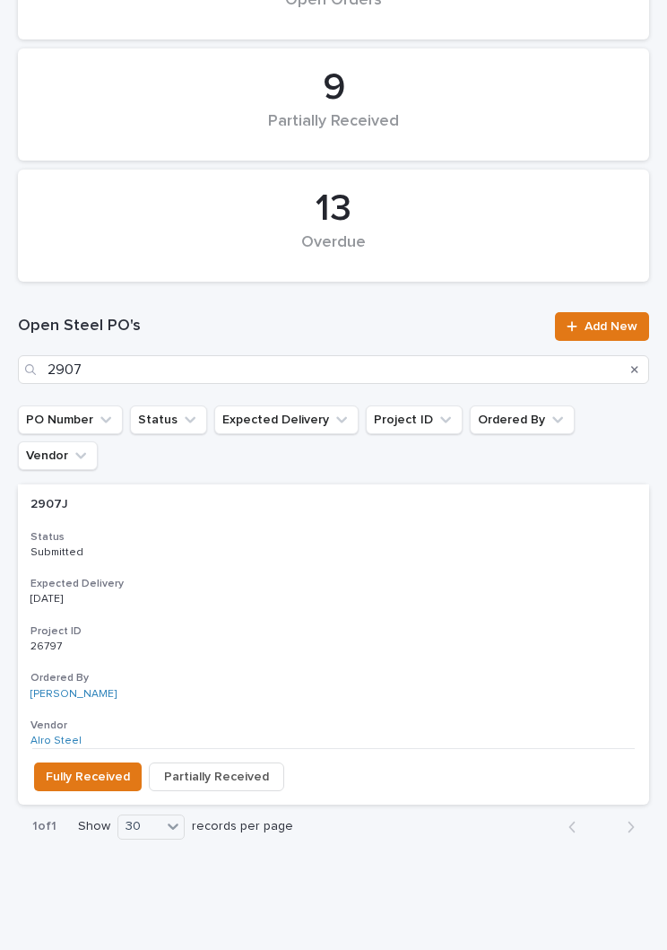
click at [335, 593] on p "[DATE]" at bounding box center [334, 599] width 606 height 13
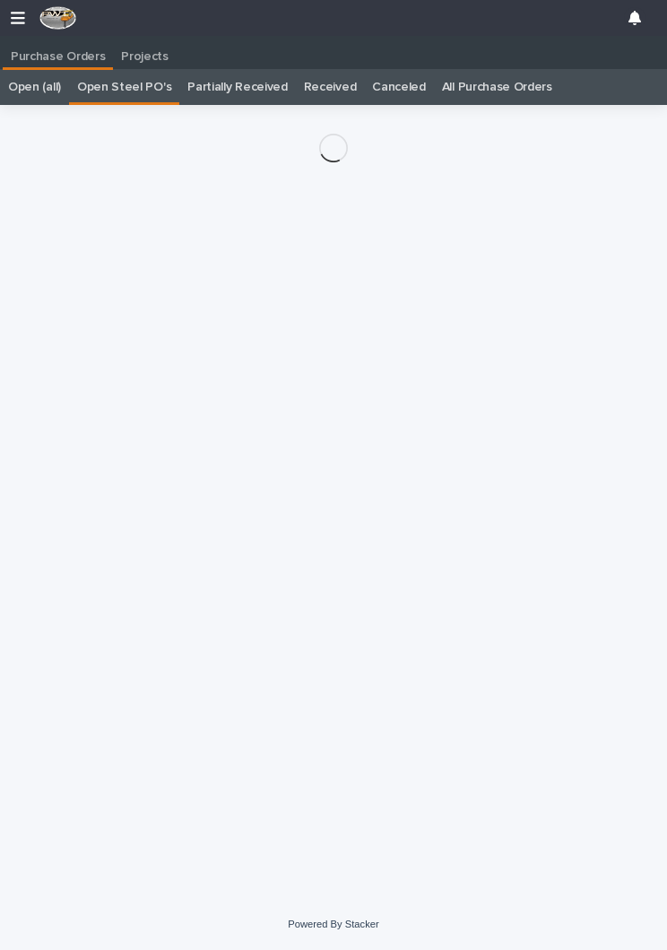
scroll to position [28, 0]
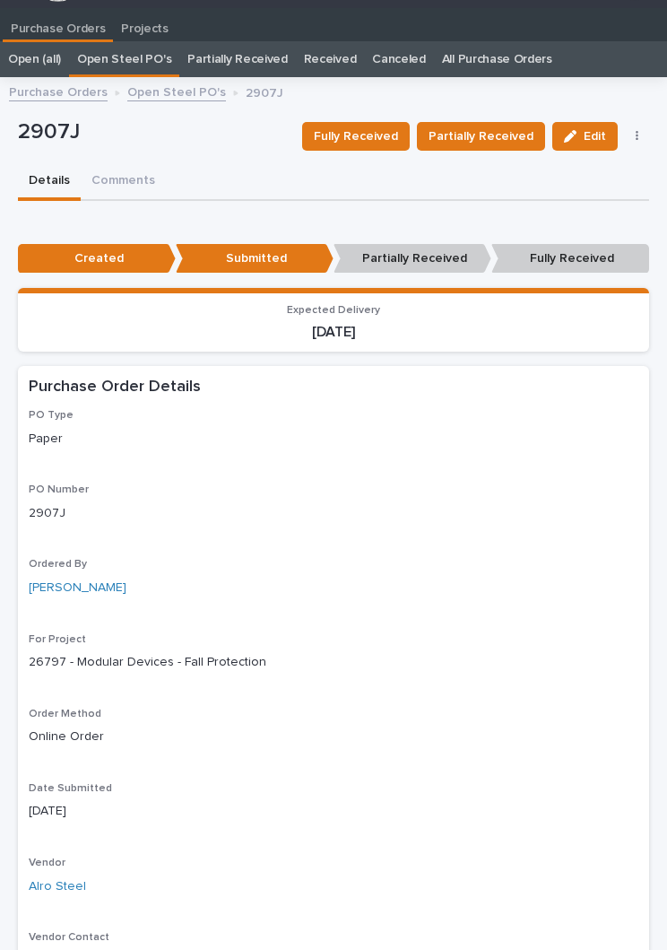
click at [378, 141] on span "Fully Received" at bounding box center [356, 137] width 84 height 22
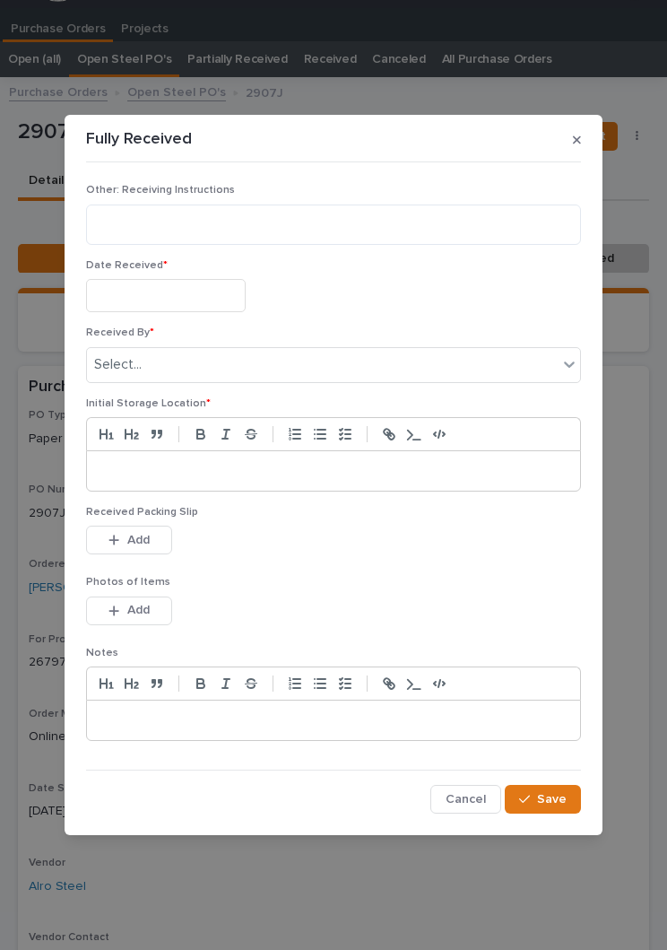
click at [185, 296] on input "text" at bounding box center [166, 295] width 160 height 33
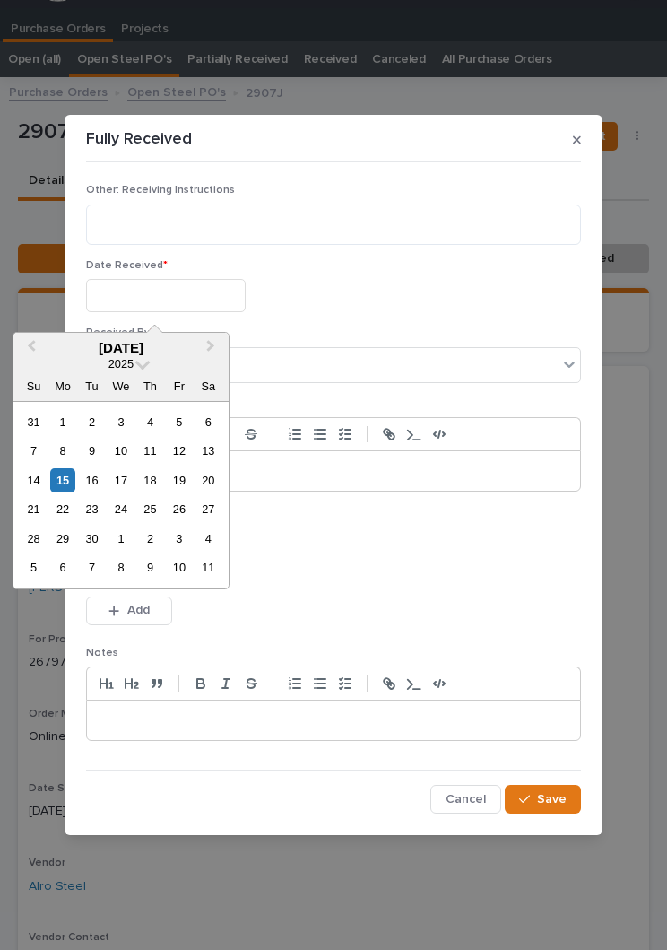
click at [74, 481] on div "15" at bounding box center [62, 480] width 24 height 24
type input "**********"
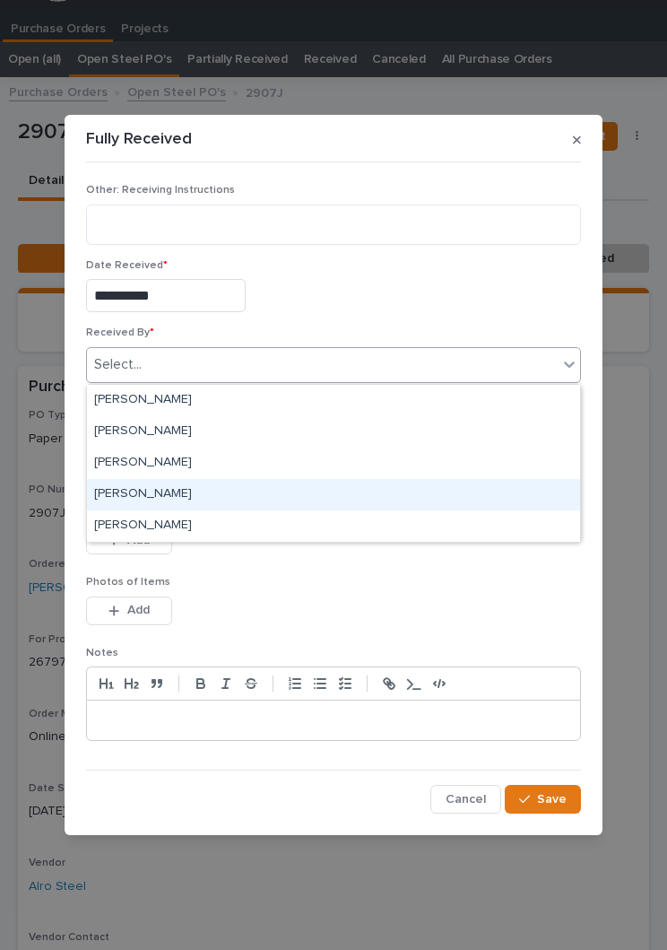
click at [194, 493] on div "[PERSON_NAME]" at bounding box center [333, 494] width 493 height 31
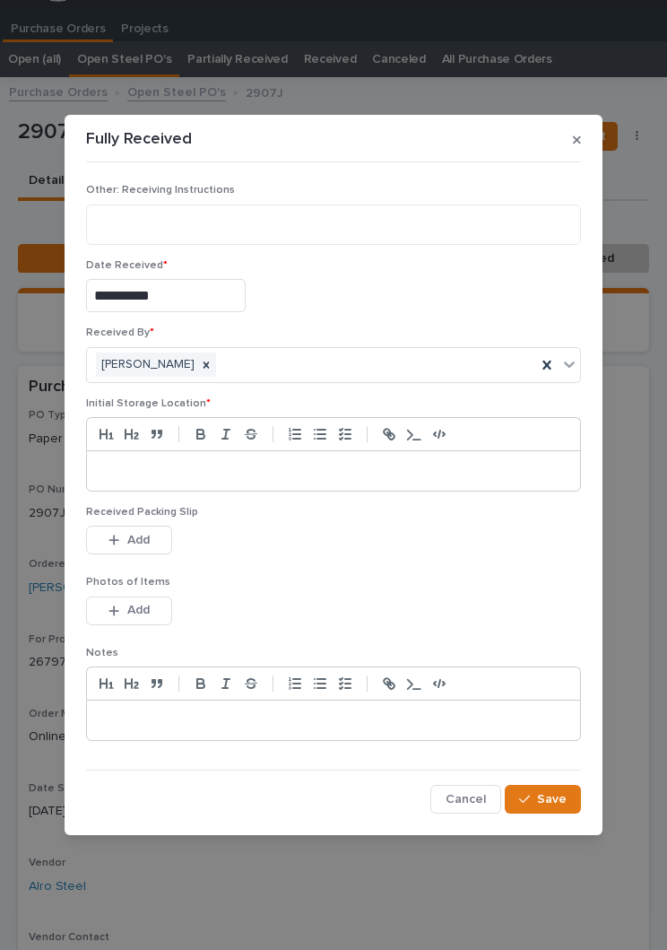
click at [304, 489] on div at bounding box center [333, 470] width 493 height 39
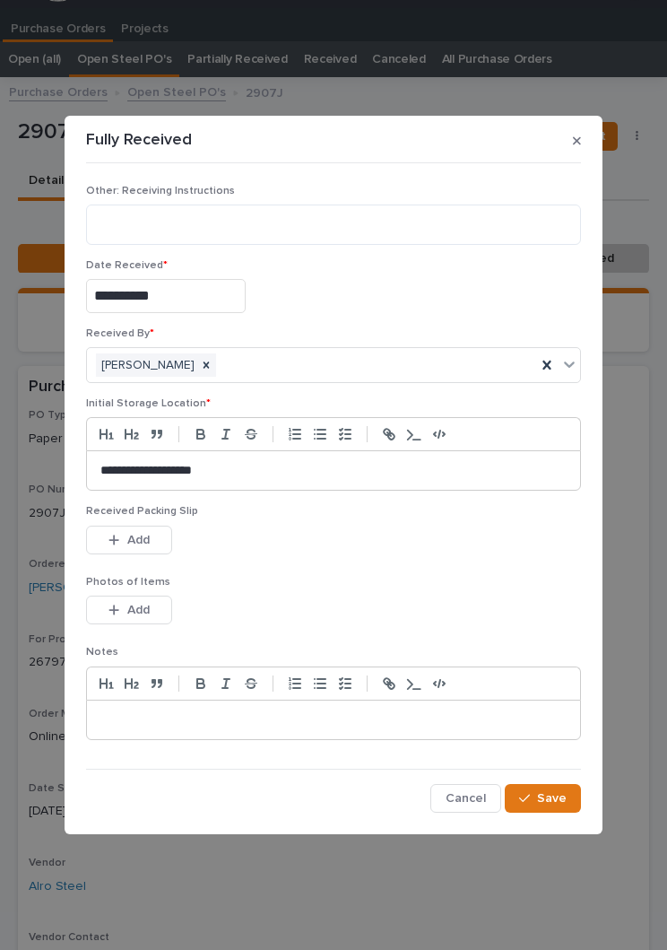
click at [332, 563] on div "Received Packing Slip This file cannot be opened Download File Add" at bounding box center [333, 540] width 495 height 70
click at [132, 545] on span "Add" at bounding box center [138, 540] width 22 height 16
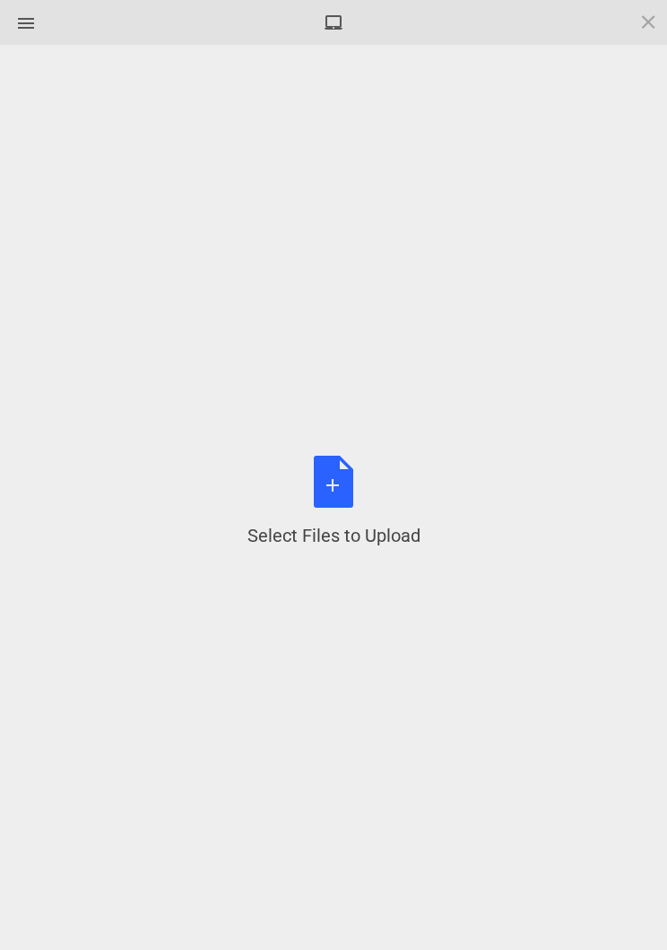
click at [353, 480] on div "Select Files to Upload or Drag and Drop, Copy and Paste Files" at bounding box center [334, 502] width 173 height 92
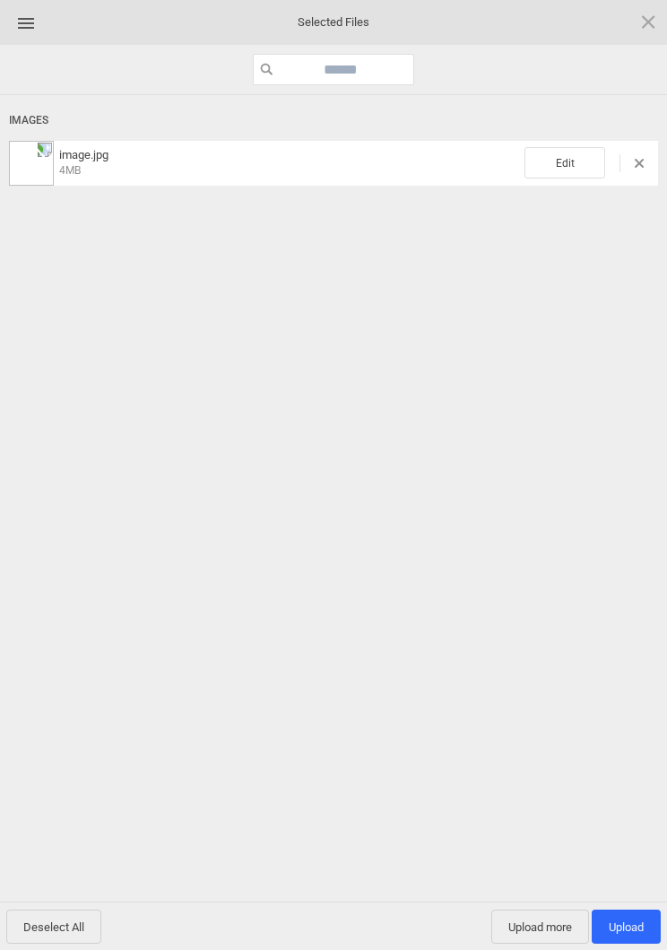
click at [559, 170] on span "Edit" at bounding box center [565, 162] width 81 height 31
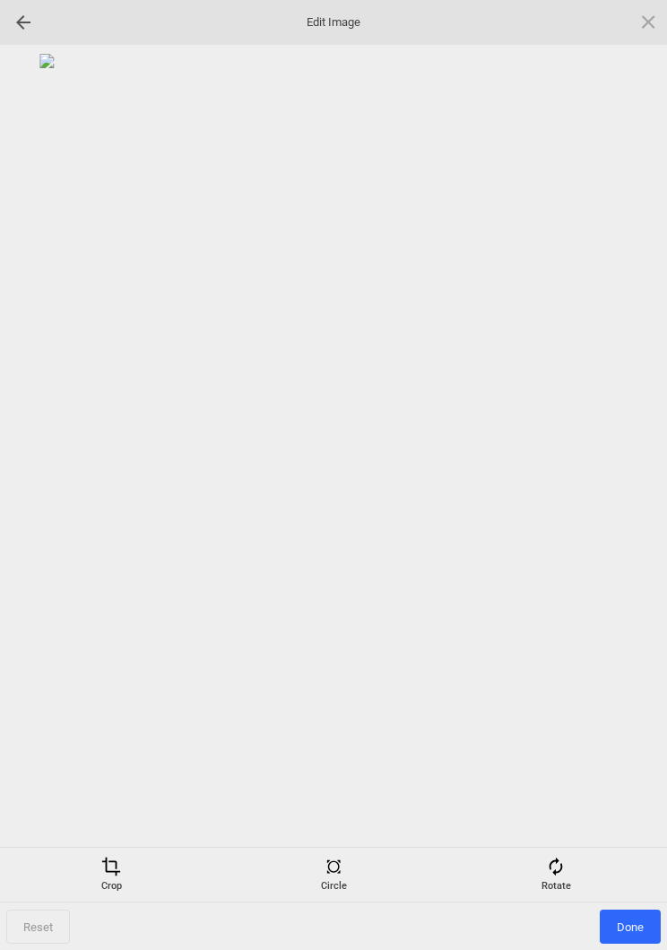
click at [564, 865] on span at bounding box center [556, 867] width 20 height 20
click at [627, 459] on div at bounding box center [627, 475] width 45 height 45
click at [624, 474] on div at bounding box center [627, 475] width 45 height 45
click at [615, 472] on div at bounding box center [627, 475] width 45 height 45
click at [615, 471] on div at bounding box center [627, 475] width 45 height 45
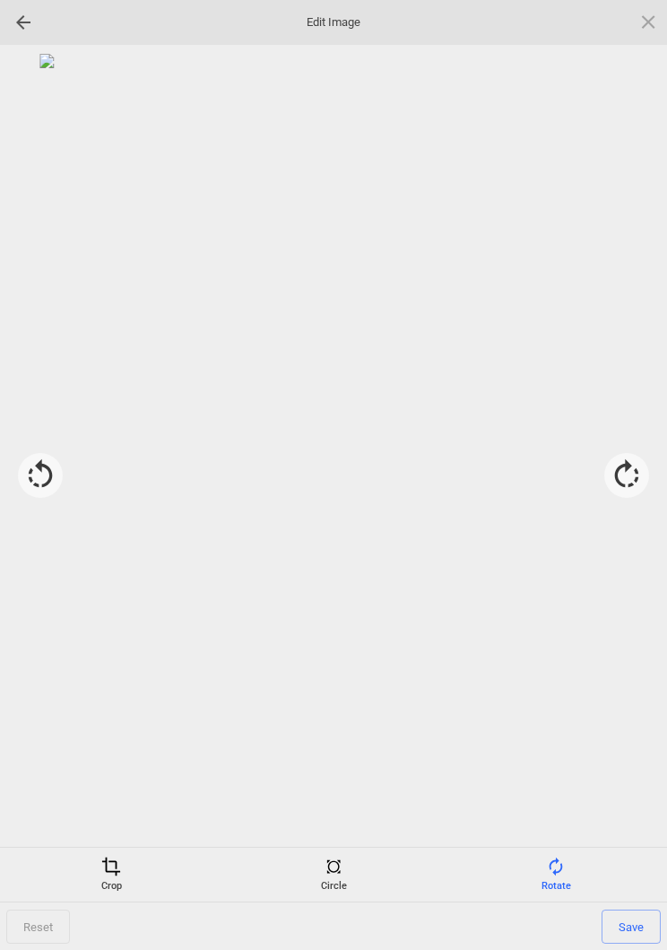
click at [109, 886] on div "Crop" at bounding box center [111, 875] width 214 height 36
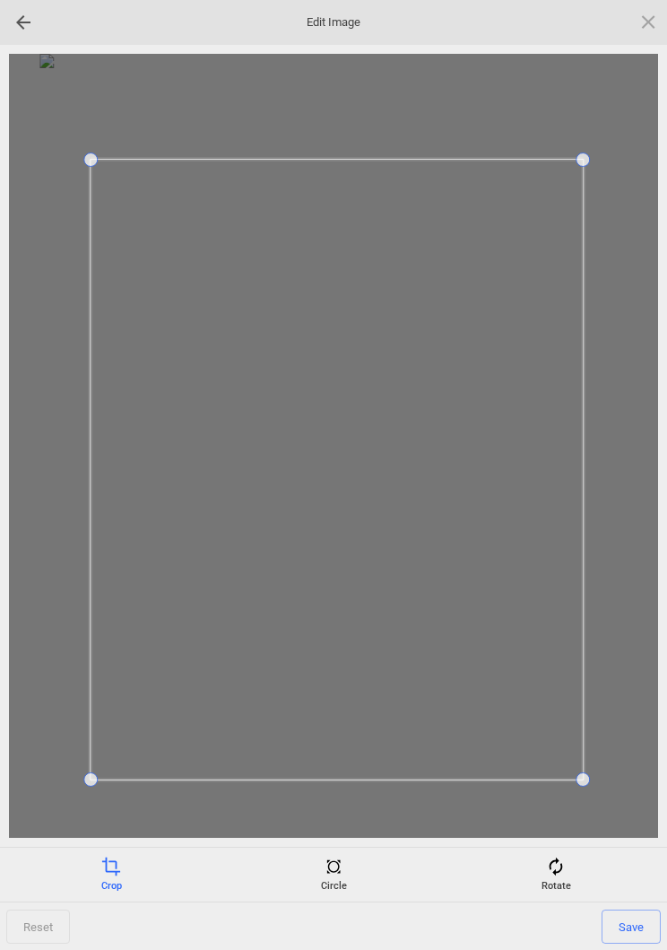
click at [637, 911] on span "Save" at bounding box center [631, 927] width 59 height 34
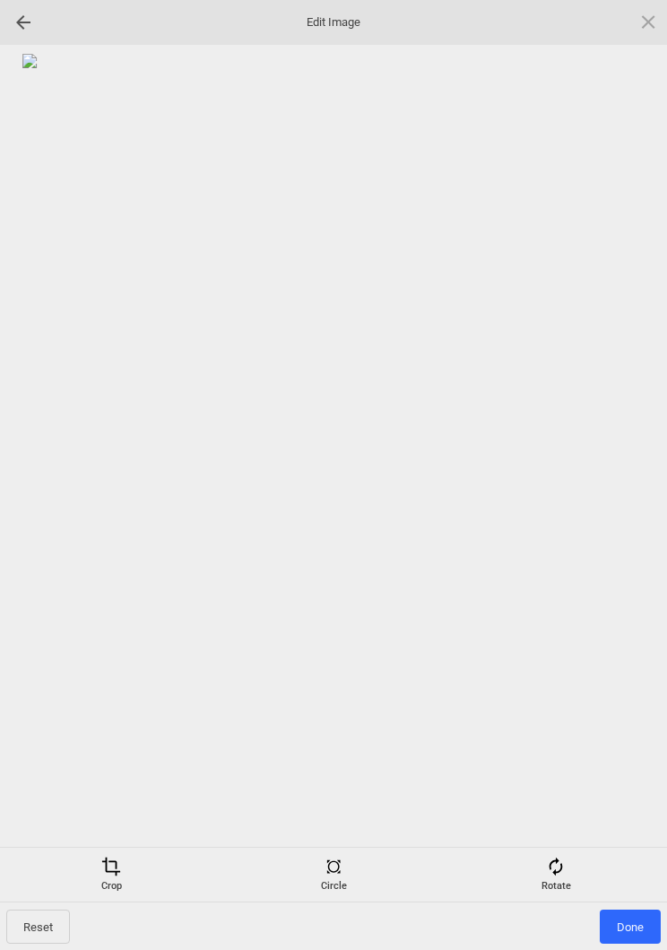
click at [642, 911] on span "Done" at bounding box center [630, 927] width 61 height 34
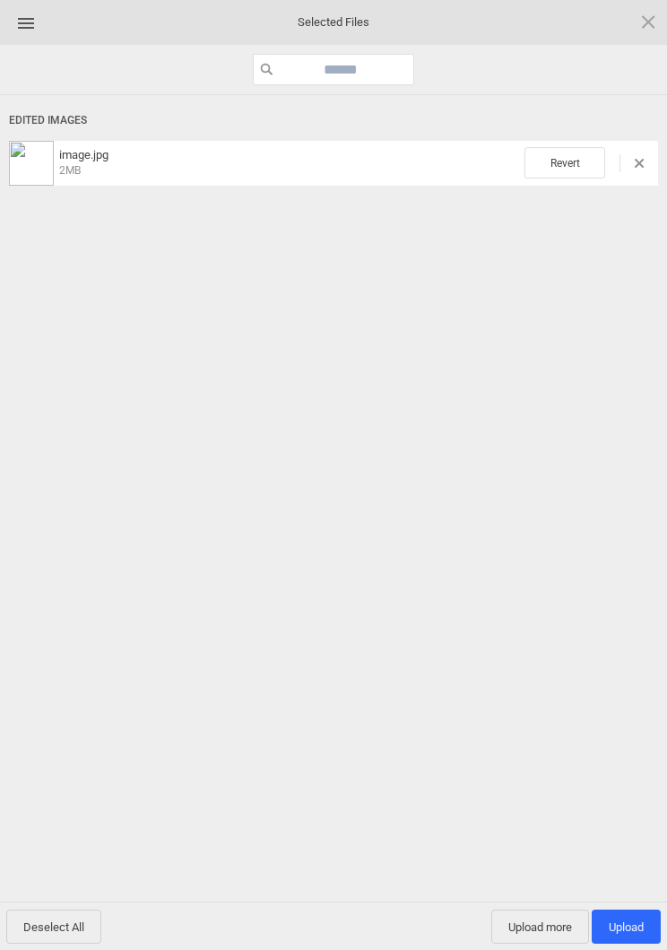
click at [536, 896] on div "Edited Images image.jpg 2MB Revert" at bounding box center [333, 501] width 667 height 812
click at [537, 931] on span "Upload more" at bounding box center [541, 927] width 98 height 34
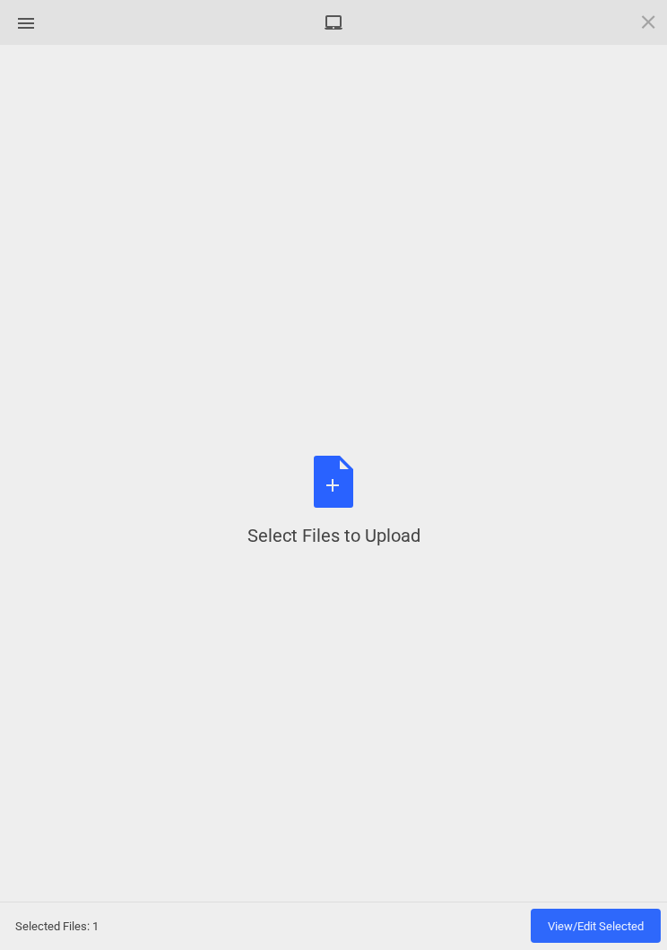
click at [322, 490] on div "Select Files to Upload or Drag and Drop, Copy and Paste Files" at bounding box center [334, 502] width 173 height 92
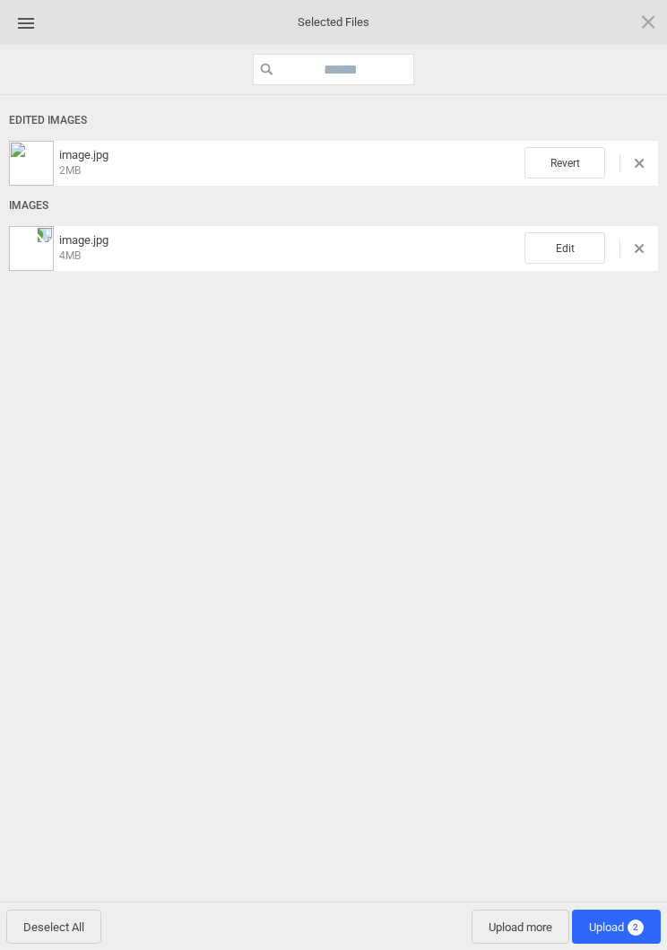
click at [587, 254] on span "Edit" at bounding box center [565, 247] width 81 height 31
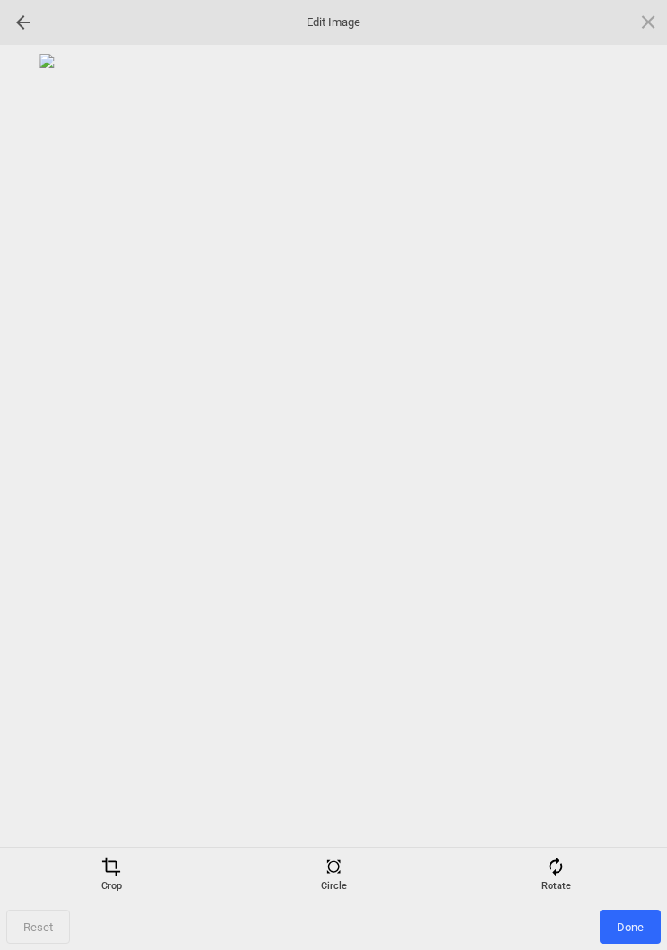
click at [569, 879] on div "Rotate" at bounding box center [556, 875] width 214 height 36
click at [629, 472] on div at bounding box center [627, 475] width 45 height 45
click at [629, 470] on div at bounding box center [627, 475] width 45 height 45
click at [626, 467] on div at bounding box center [627, 475] width 45 height 45
click at [618, 461] on div at bounding box center [627, 475] width 45 height 45
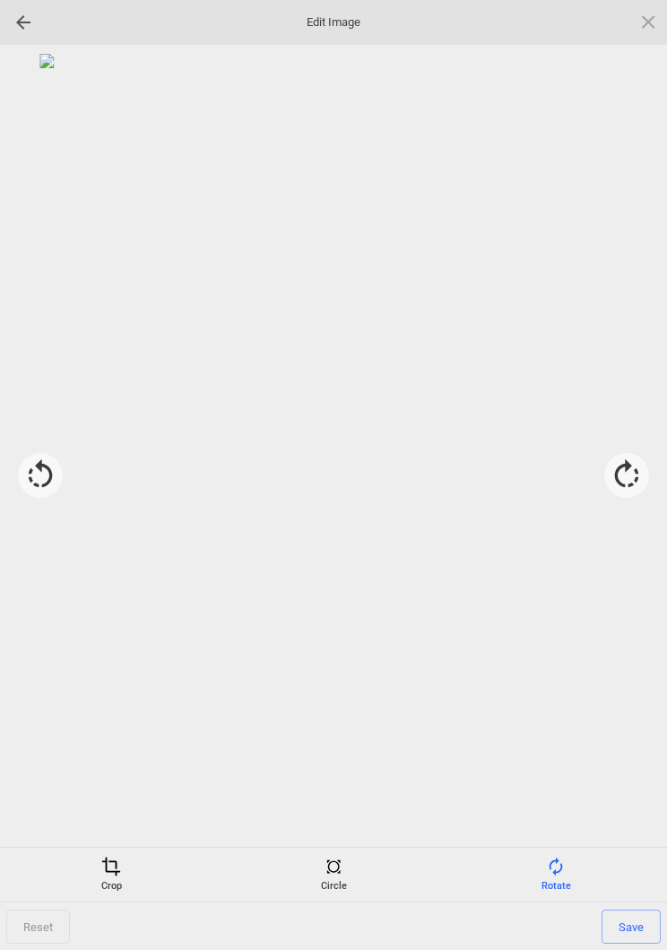
click at [110, 859] on span at bounding box center [111, 867] width 20 height 20
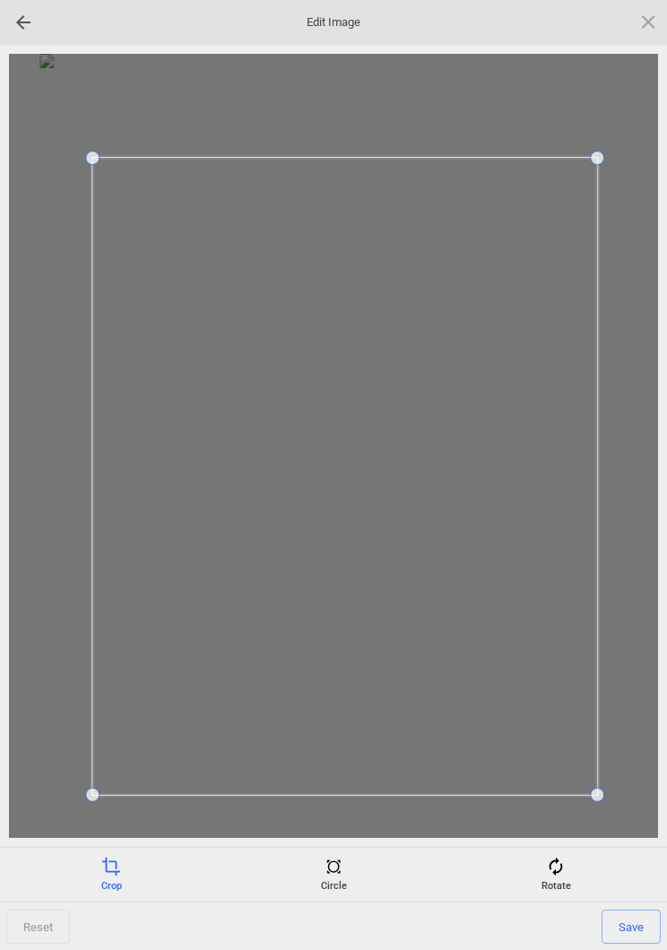
click at [633, 924] on span "Save" at bounding box center [631, 927] width 59 height 34
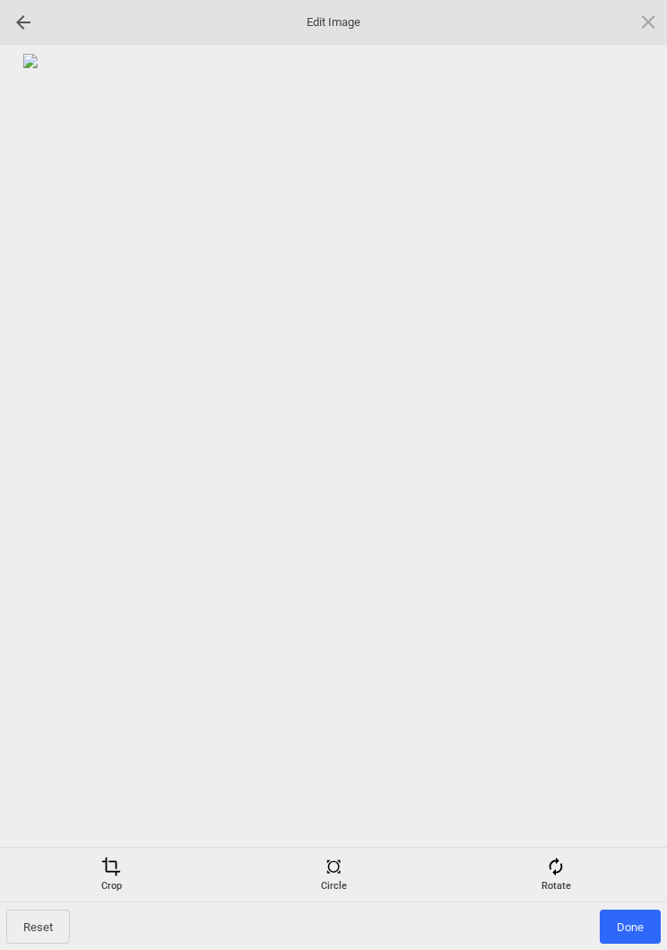
click at [633, 930] on span "Done" at bounding box center [630, 927] width 61 height 34
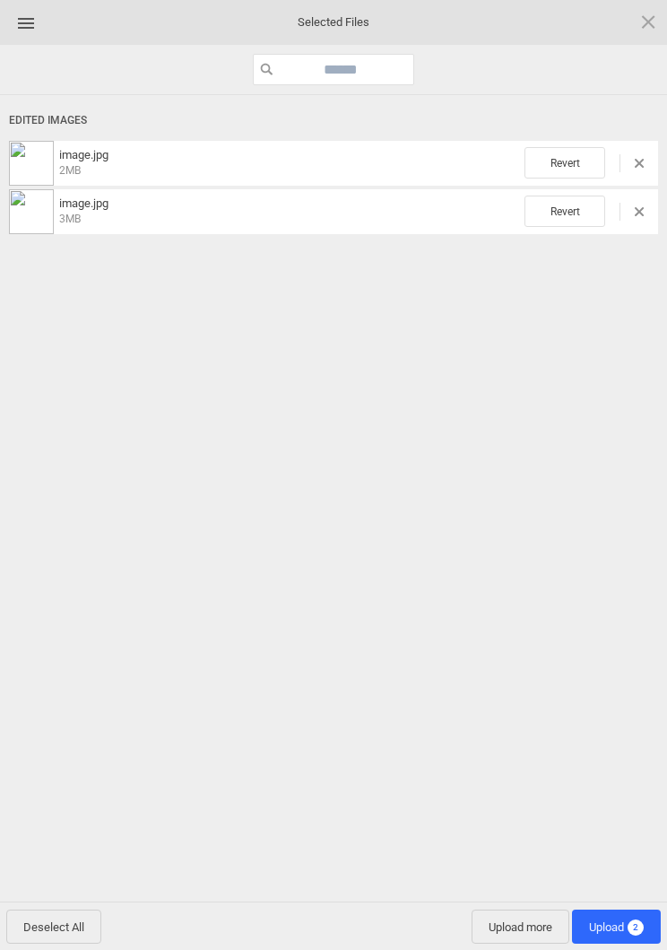
click at [618, 927] on span "Upload 2" at bounding box center [616, 926] width 55 height 13
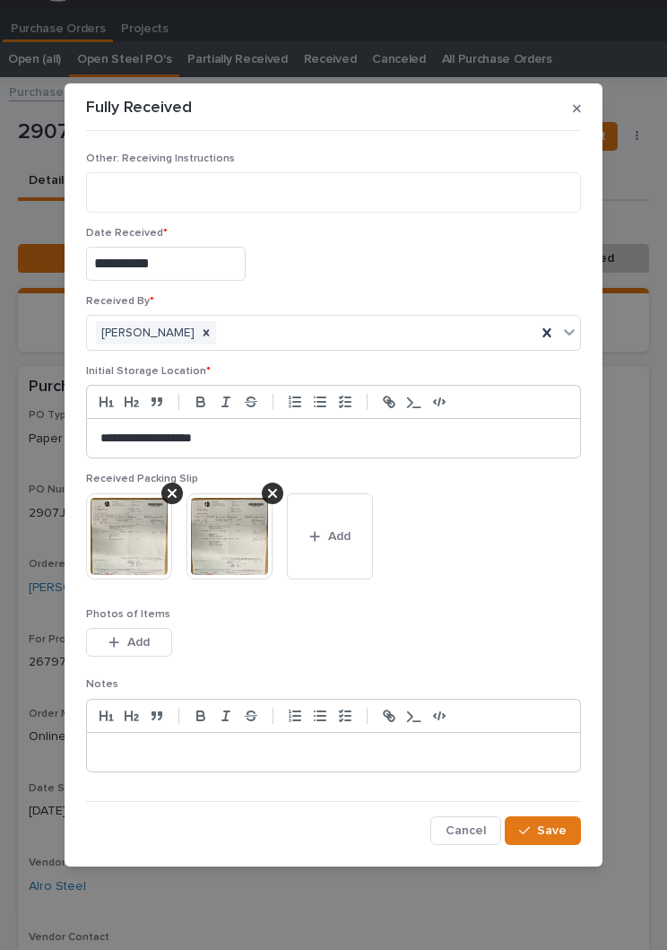
click at [121, 532] on img at bounding box center [129, 536] width 86 height 86
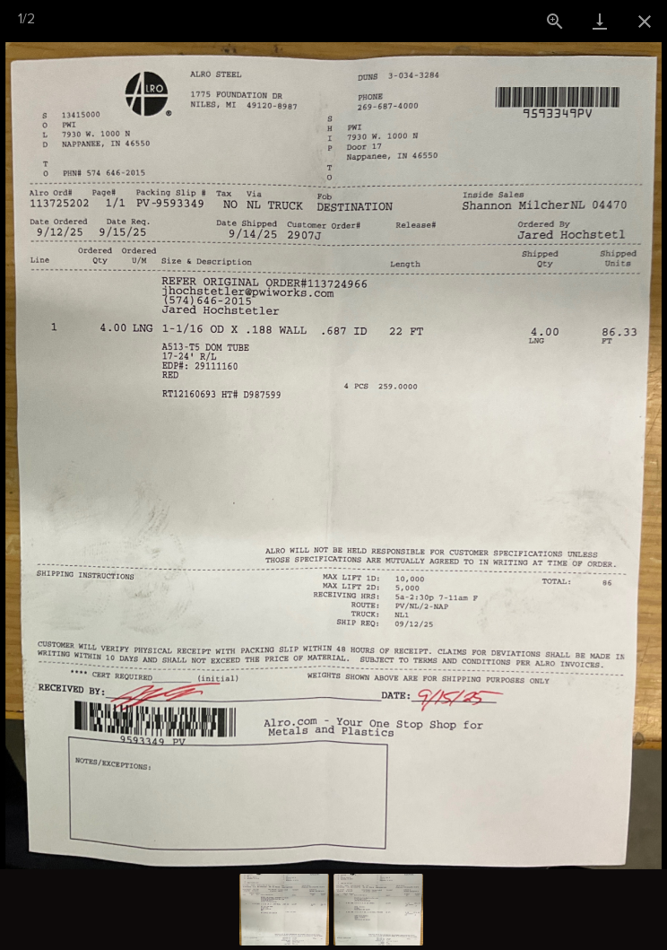
click at [634, 17] on button "Close gallery" at bounding box center [645, 21] width 45 height 42
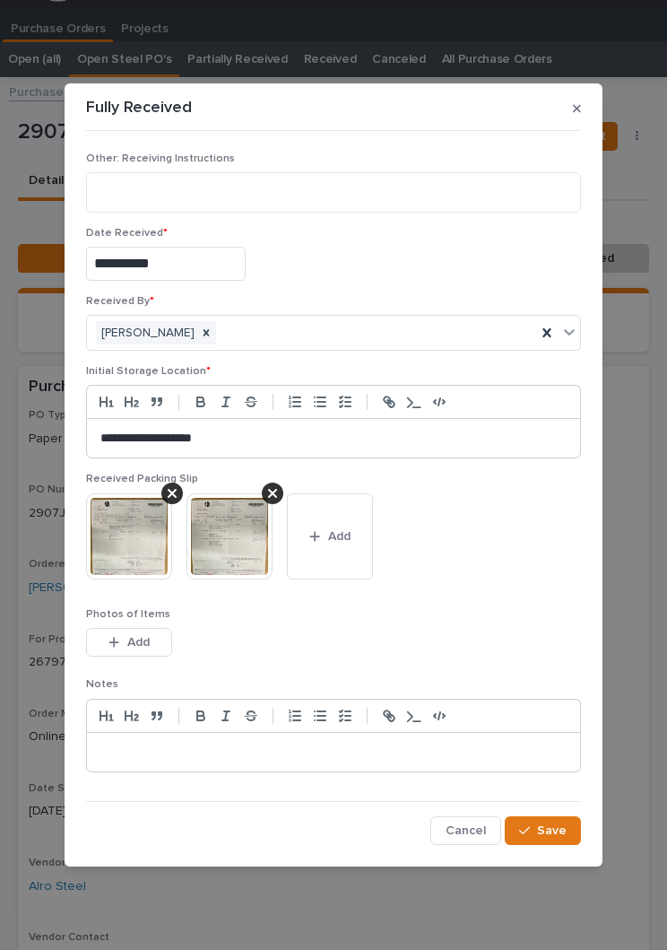
click at [134, 532] on img at bounding box center [129, 536] width 86 height 86
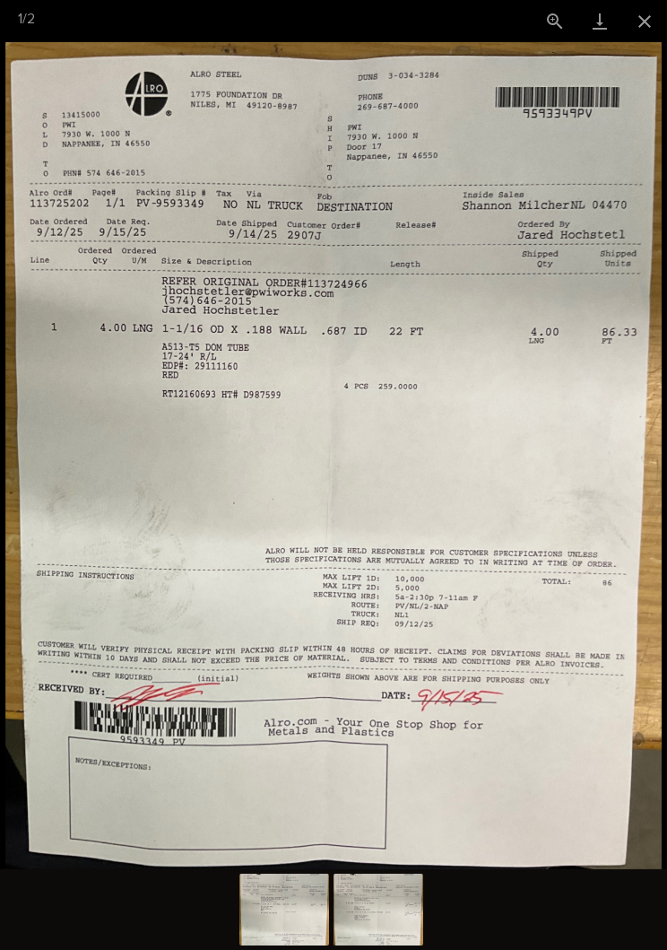
click at [653, 13] on button "Close gallery" at bounding box center [645, 21] width 45 height 42
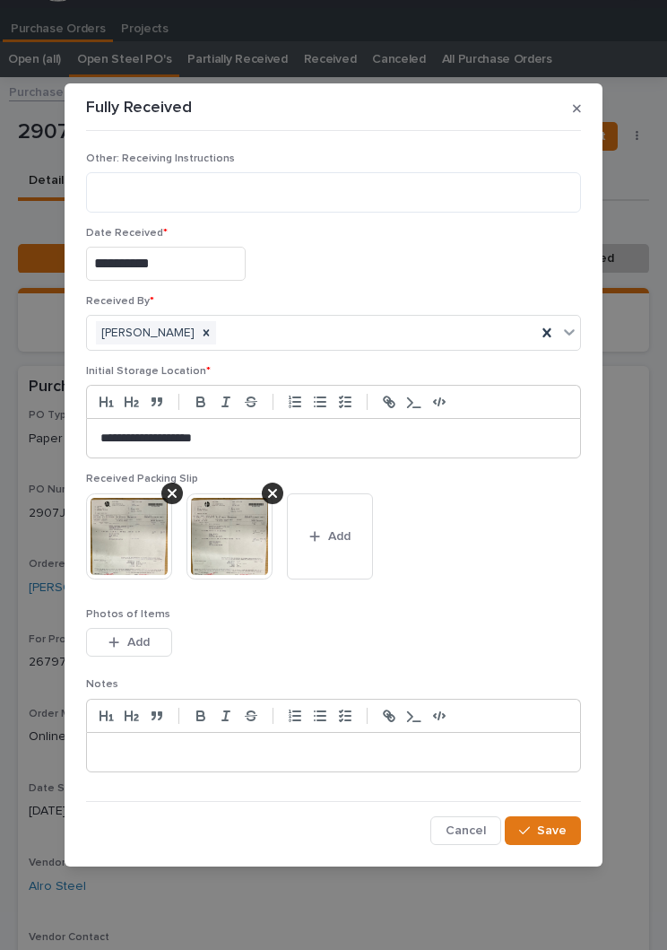
click at [240, 528] on img at bounding box center [230, 536] width 86 height 86
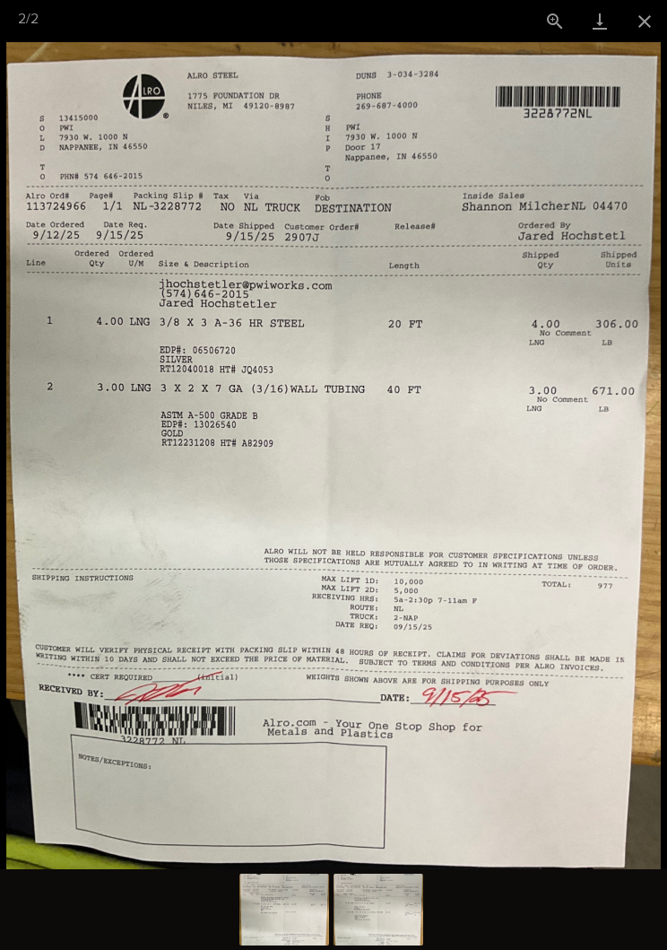
click at [639, 23] on button "Close gallery" at bounding box center [645, 21] width 45 height 42
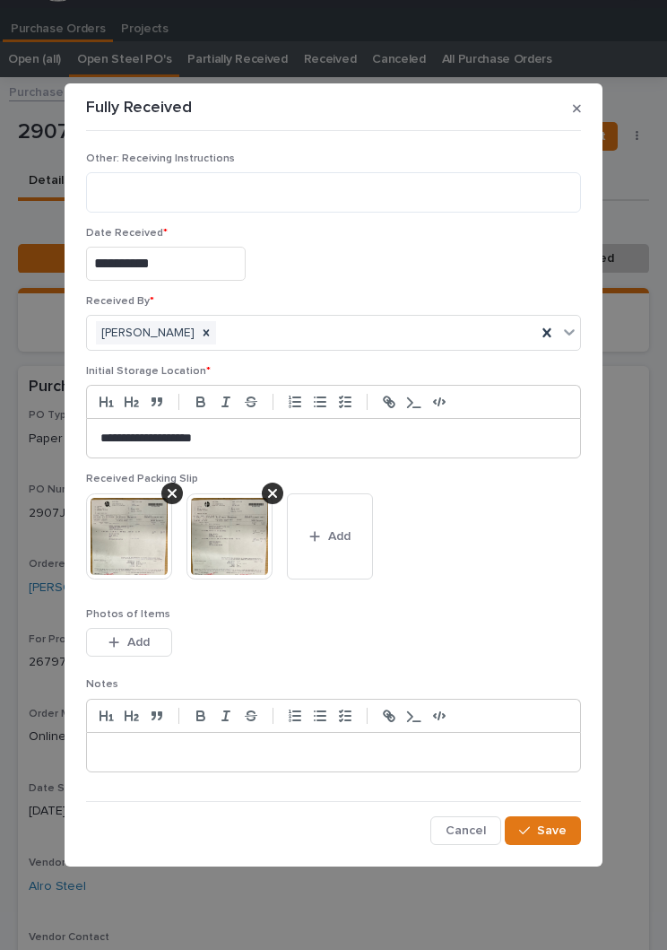
click at [559, 831] on span "Save" at bounding box center [552, 831] width 30 height 16
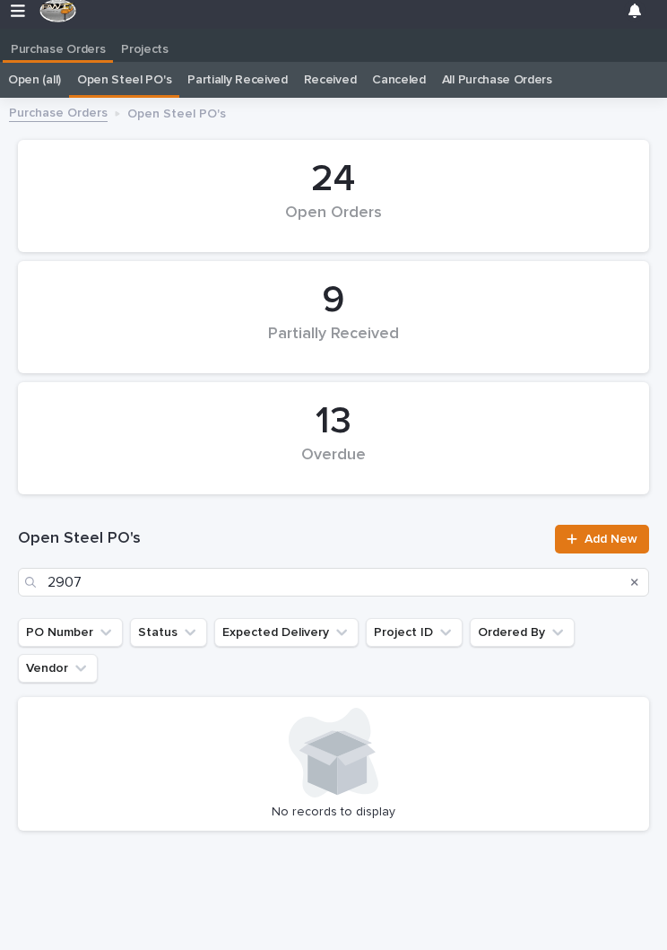
scroll to position [28, 0]
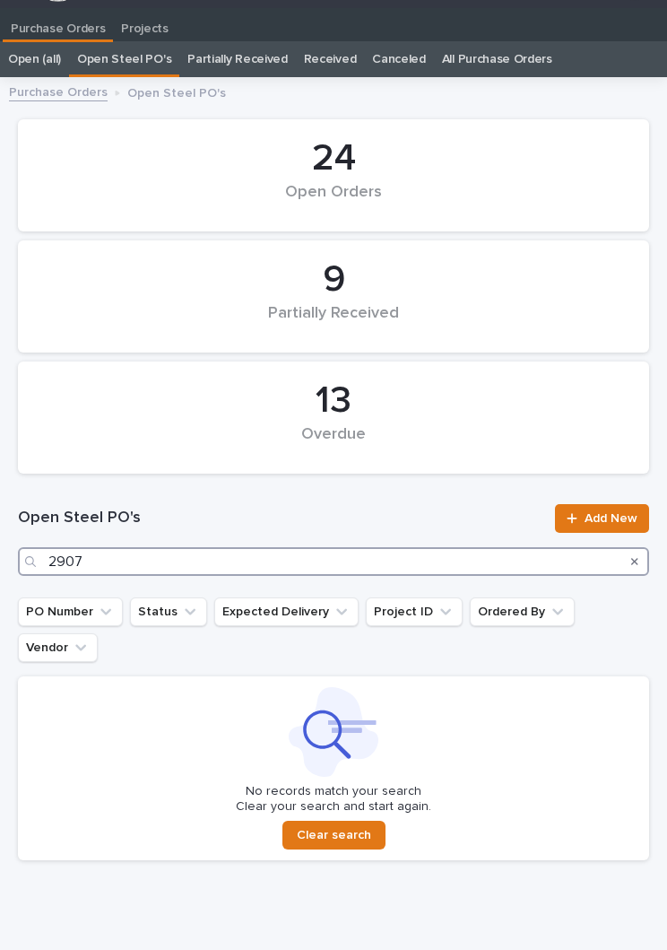
click at [418, 550] on input "2907" at bounding box center [334, 561] width 632 height 29
click at [500, 560] on input "2907" at bounding box center [334, 561] width 632 height 29
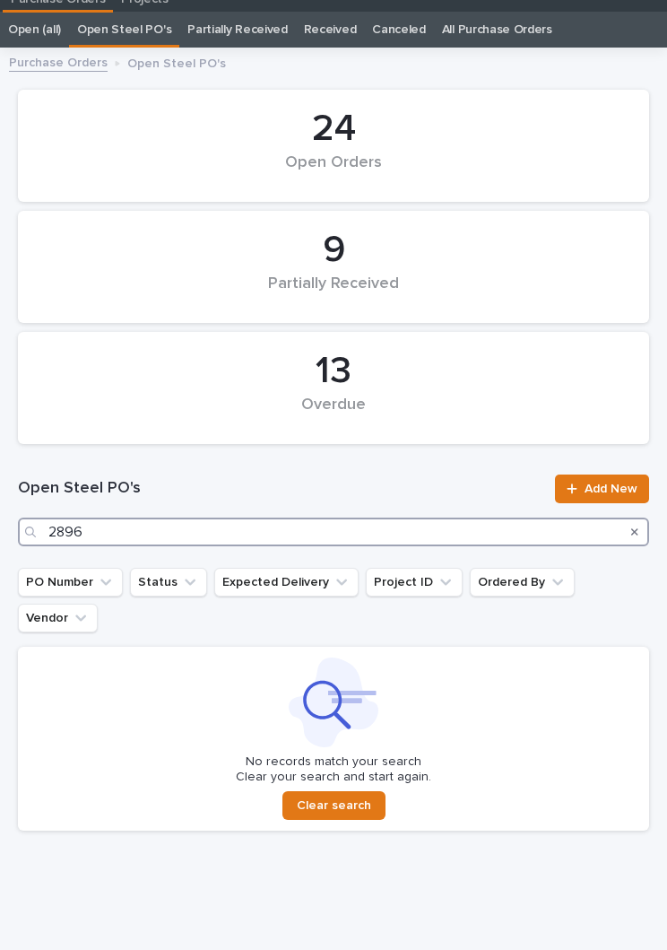
scroll to position [56, 0]
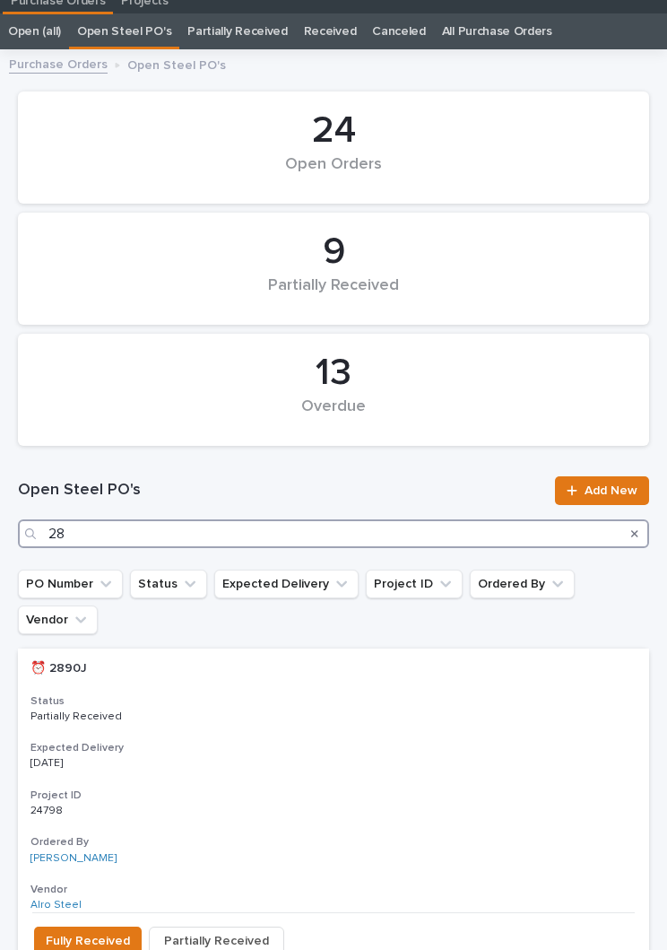
type input "2"
click at [240, 519] on input "Search" at bounding box center [334, 533] width 632 height 29
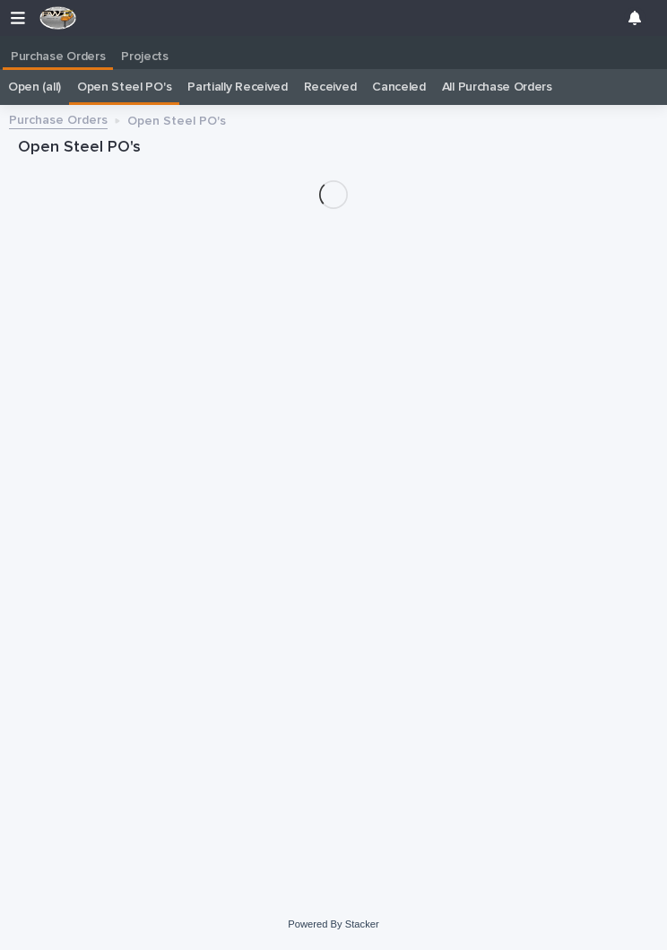
scroll to position [1, 0]
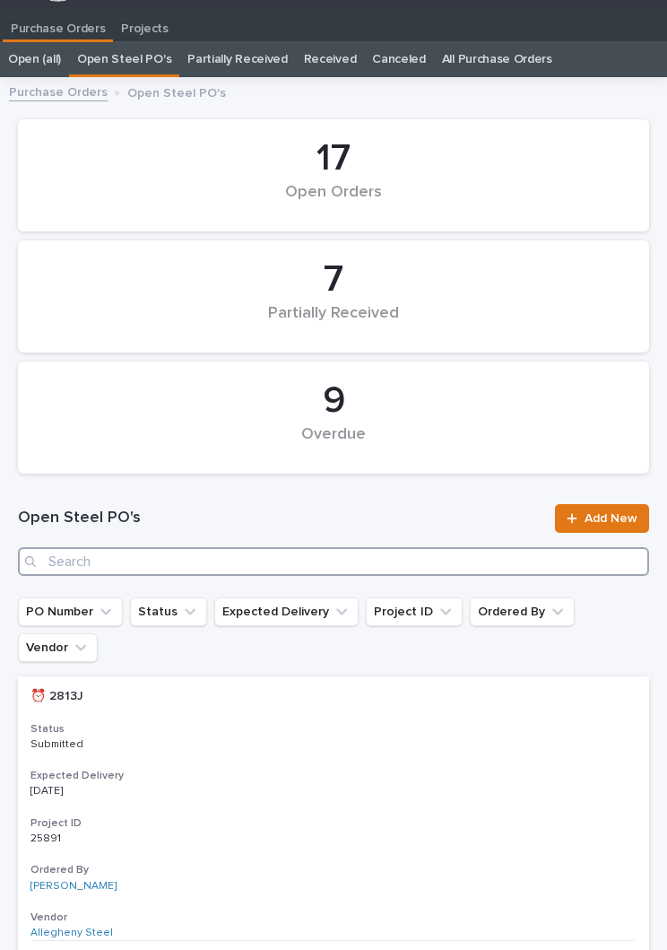
click at [279, 572] on input "Search" at bounding box center [334, 561] width 632 height 29
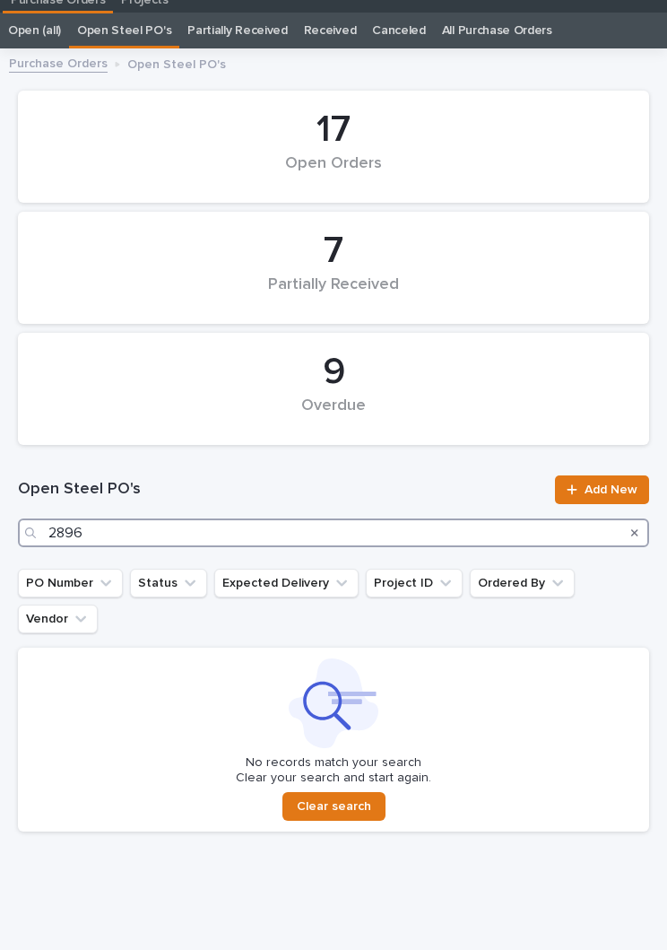
scroll to position [56, 0]
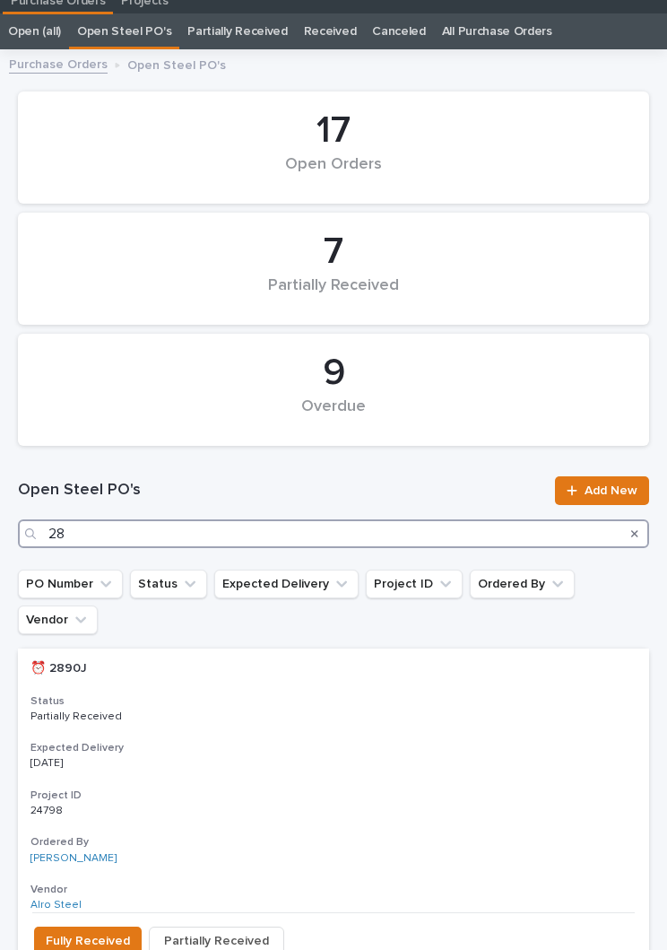
type input "2"
